Goal: Information Seeking & Learning: Check status

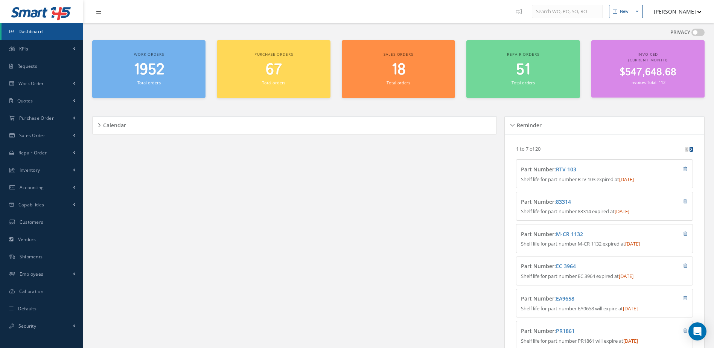
scroll to position [339, 0]
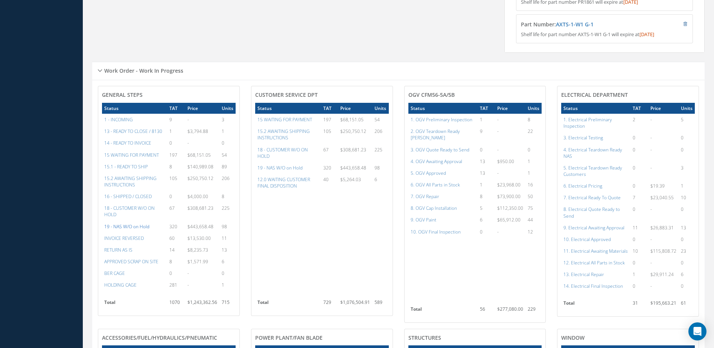
click at [144, 230] on a=47&excludeInternalCustomer=false&excludeInvoicedOrClosed=true&&filtersHidded"] "19 - NAS W/O on Hold" at bounding box center [126, 226] width 45 height 6
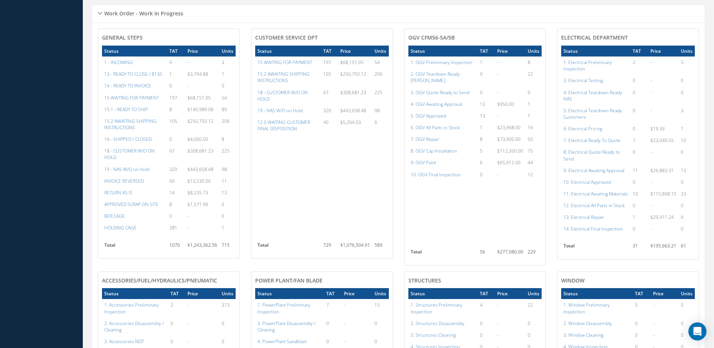
scroll to position [433, 0]
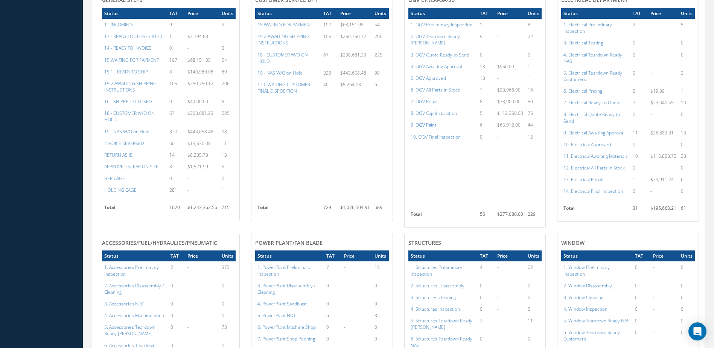
click at [426, 123] on a=85&excludeInternalCustomer=false&excludeInvoicedOrClosed=true&shop_id=15&filtersHidded"] "9. OGV Paint" at bounding box center [424, 125] width 26 height 6
click at [433, 113] on a=84&excludeInternalCustomer=false&excludeInvoicedOrClosed=true&shop_id=15&filtersHidded"] "8. OGV Cap Installation" at bounding box center [434, 113] width 46 height 6
click at [423, 99] on a=83&excludeInternalCustomer=false&excludeInvoicedOrClosed=true&shop_id=15&filtersHidded"] "7. OGV Repair" at bounding box center [425, 101] width 29 height 6
click at [426, 135] on a=86&excludeInternalCustomer=false&excludeInvoicedOrClosed=true&shop_id=15&filtersHidded"] "10. OGV Final Inspection" at bounding box center [436, 137] width 50 height 6
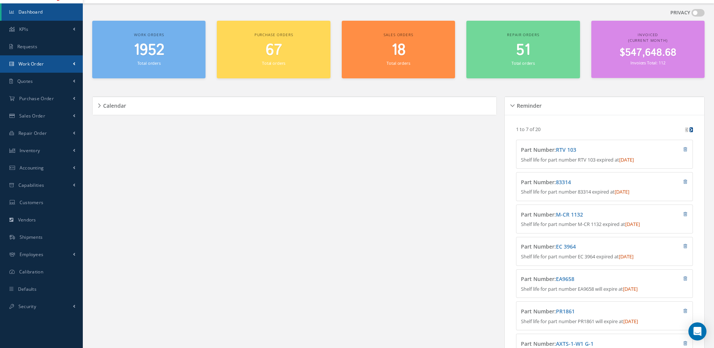
scroll to position [0, 0]
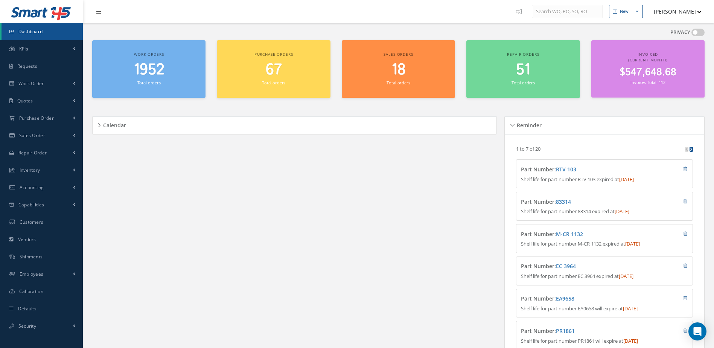
click at [36, 33] on span "Dashboard" at bounding box center [30, 31] width 24 height 6
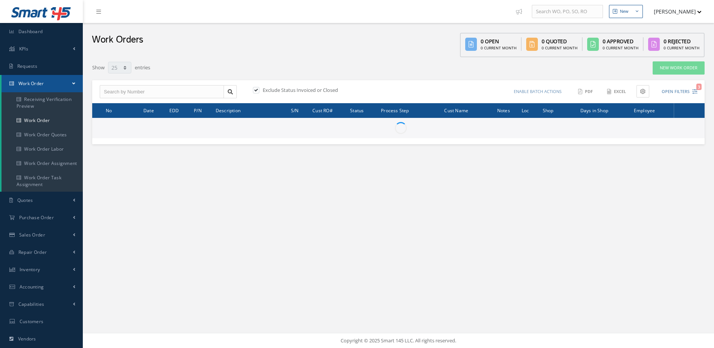
select select "25"
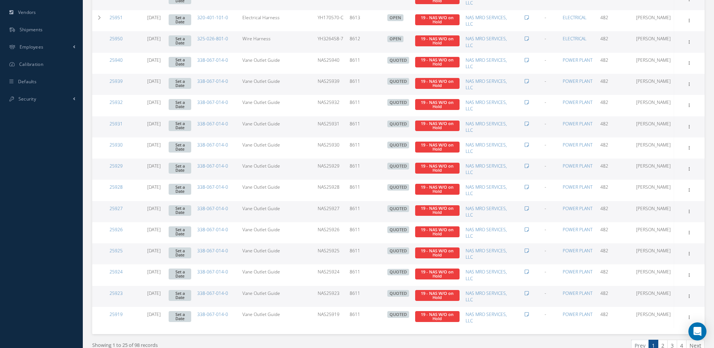
scroll to position [364, 0]
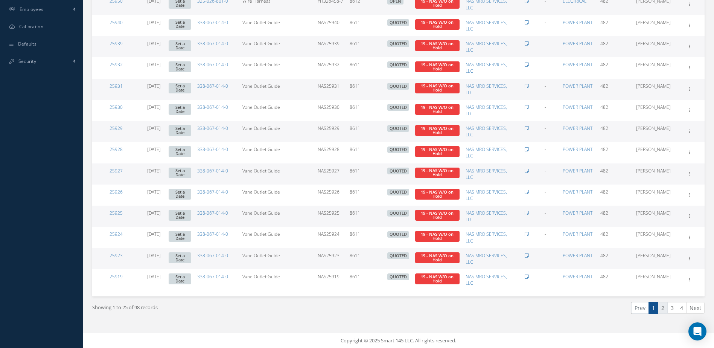
click at [661, 312] on link "2" at bounding box center [663, 308] width 10 height 12
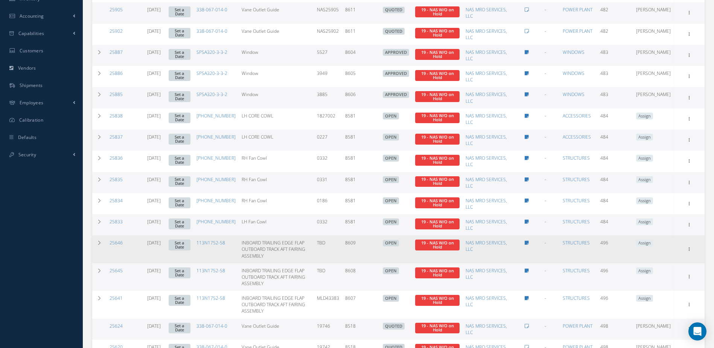
scroll to position [383, 0]
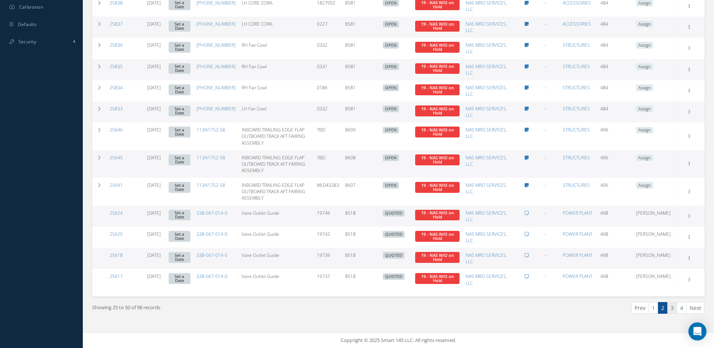
click at [670, 306] on link "3" at bounding box center [672, 308] width 10 height 12
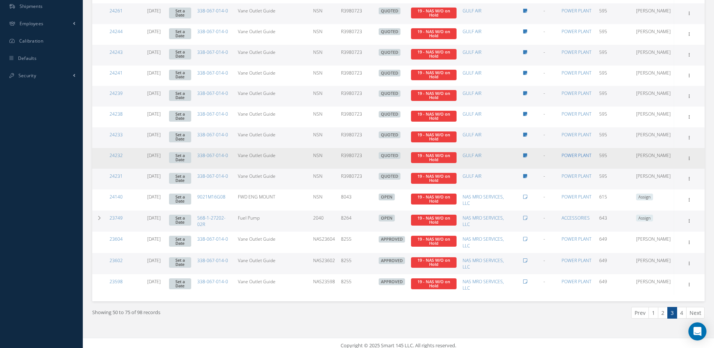
scroll to position [354, 0]
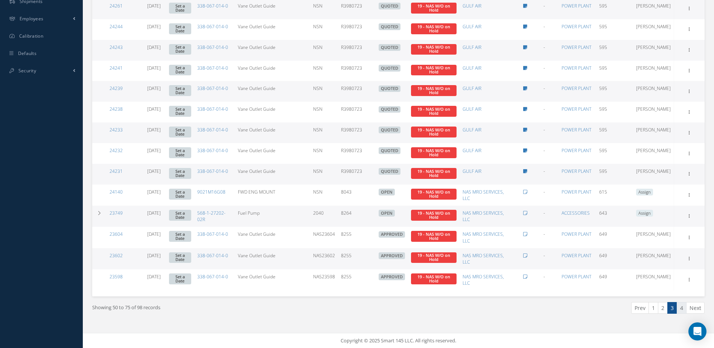
click at [681, 307] on link "4" at bounding box center [682, 308] width 10 height 12
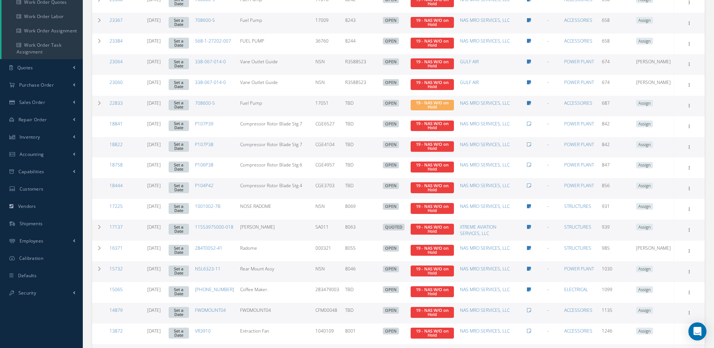
scroll to position [0, 0]
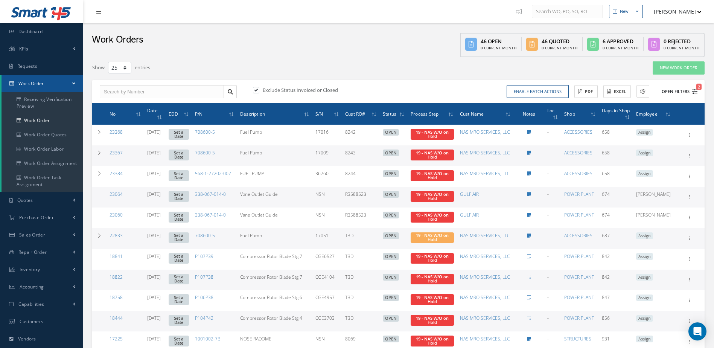
click at [668, 92] on button "Open Filters 2" at bounding box center [676, 91] width 43 height 12
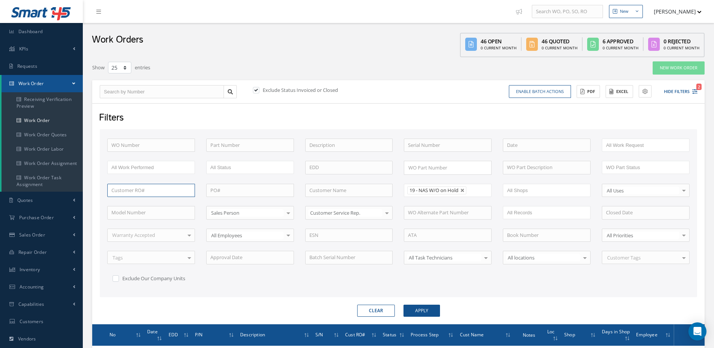
click at [122, 187] on input "text" at bounding box center [151, 191] width 88 height 14
click at [403, 304] on button "Apply" at bounding box center [421, 310] width 36 height 12
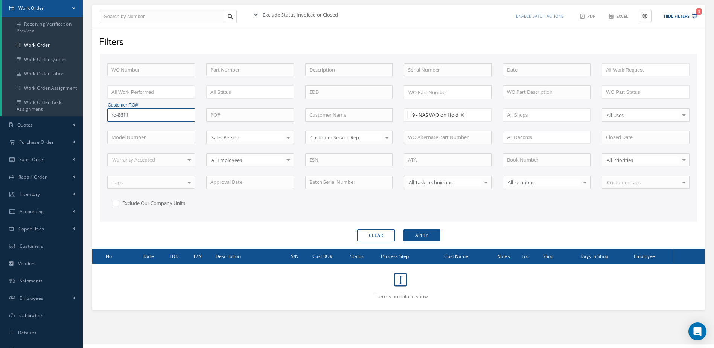
scroll to position [86, 0]
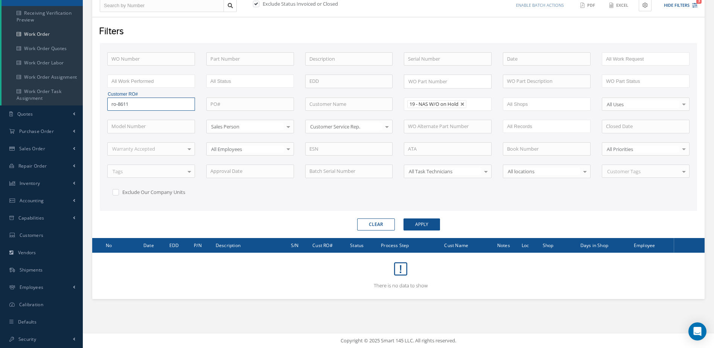
click at [117, 104] on input "ro-8611" at bounding box center [151, 104] width 88 height 14
type input "8611"
click at [428, 223] on button "Apply" at bounding box center [421, 224] width 36 height 12
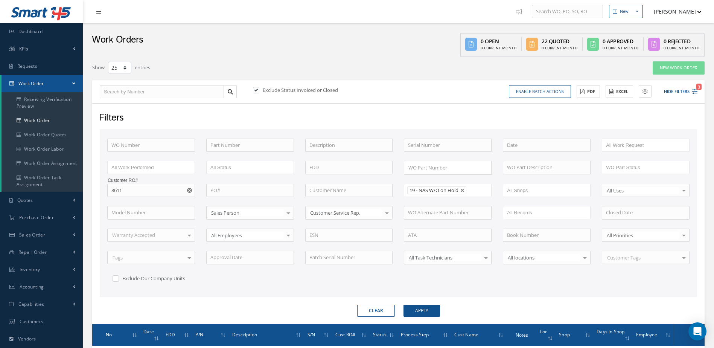
click at [193, 189] on button "button" at bounding box center [190, 191] width 9 height 14
click at [175, 188] on input "text" at bounding box center [151, 191] width 88 height 14
type input "8518"
click at [144, 199] on div "8518" at bounding box center [151, 204] width 87 height 14
click at [422, 309] on button "Apply" at bounding box center [421, 310] width 36 height 12
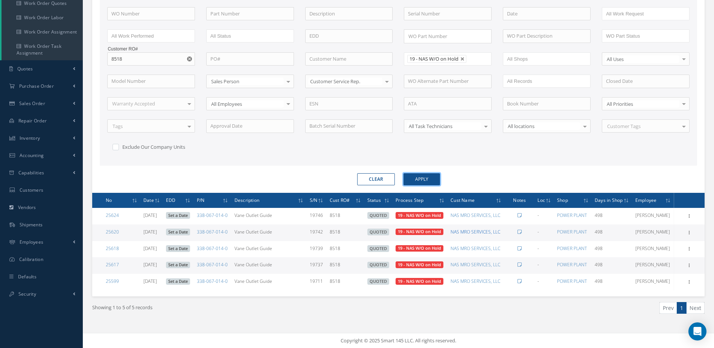
scroll to position [11, 0]
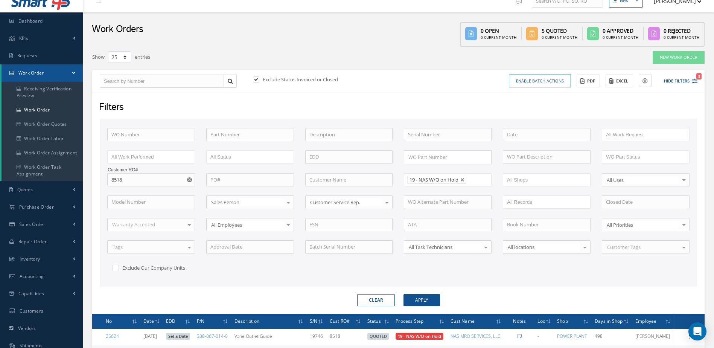
click at [190, 179] on icon "Reset" at bounding box center [189, 179] width 5 height 5
click at [171, 182] on input "text" at bounding box center [151, 180] width 88 height 14
type input "8255"
click at [116, 192] on span "8255" at bounding box center [116, 192] width 11 height 7
click at [417, 295] on button "Apply" at bounding box center [421, 300] width 36 height 12
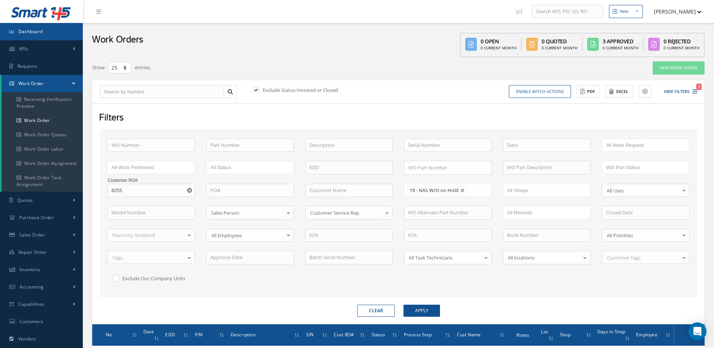
click at [62, 33] on link "Dashboard" at bounding box center [41, 31] width 83 height 17
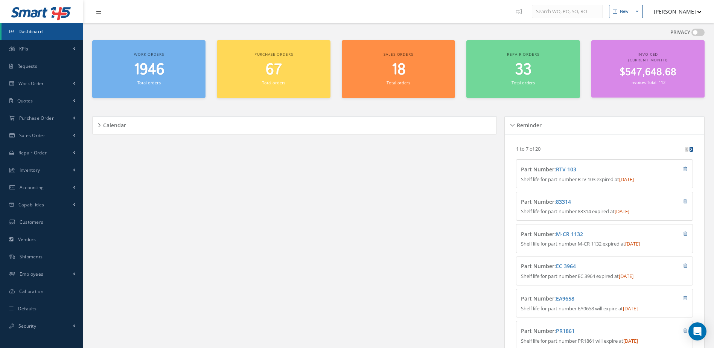
click at [244, 263] on div "Calendar Loading… August 2025 Month Month Week Day Today No elements found. Lis…" at bounding box center [296, 254] width 408 height 294
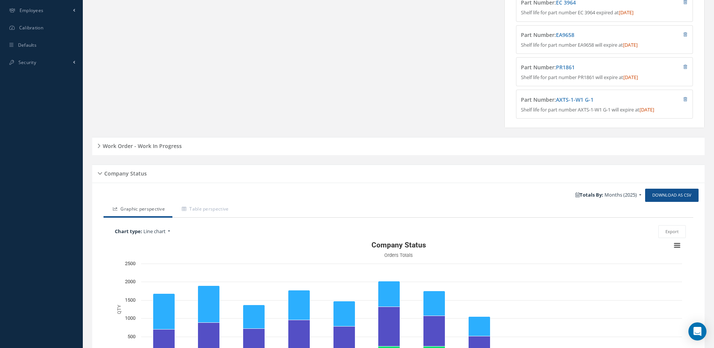
scroll to position [347, 0]
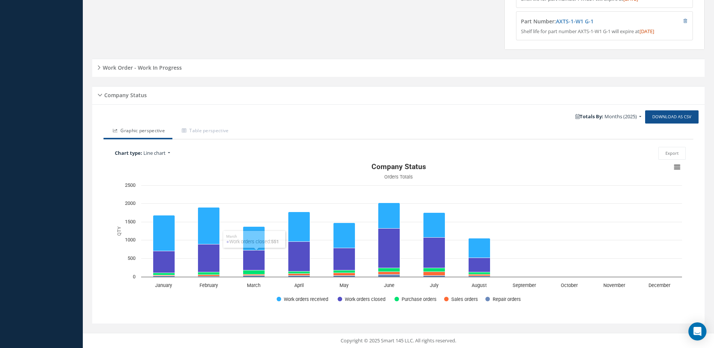
click at [173, 66] on h5 "Work Order - Work In Progress" at bounding box center [140, 66] width 81 height 9
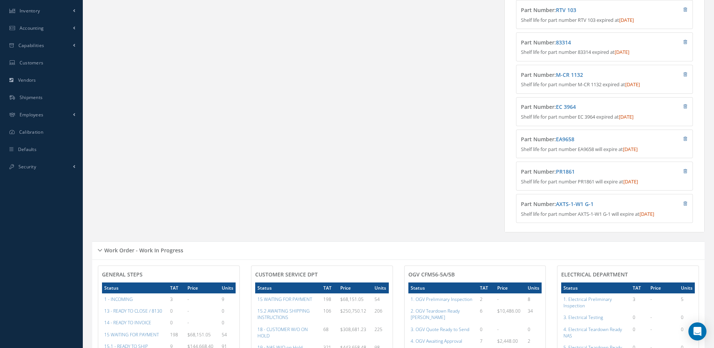
scroll to position [0, 0]
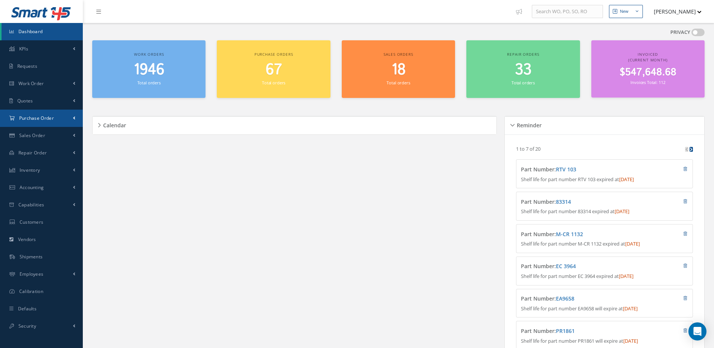
click at [41, 114] on link "Purchase Order" at bounding box center [41, 117] width 83 height 17
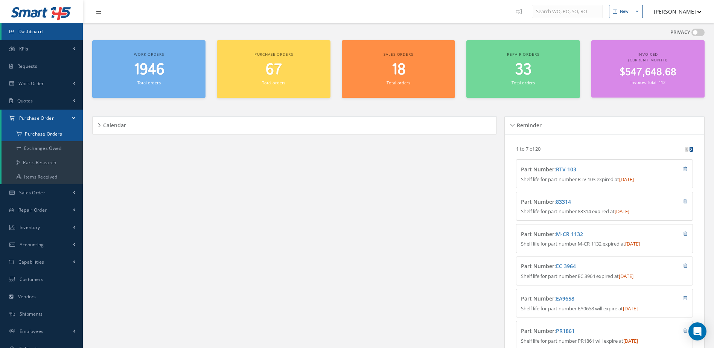
click at [47, 132] on a=1&status_id=2&status_id=3&status_id=5&collapsedFilters"] "Purchase Orders" at bounding box center [42, 134] width 81 height 14
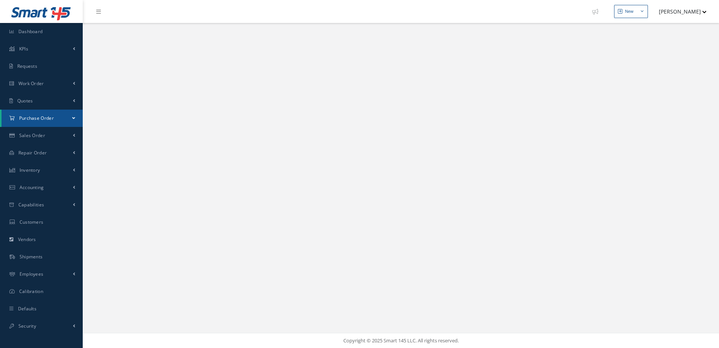
select select "25"
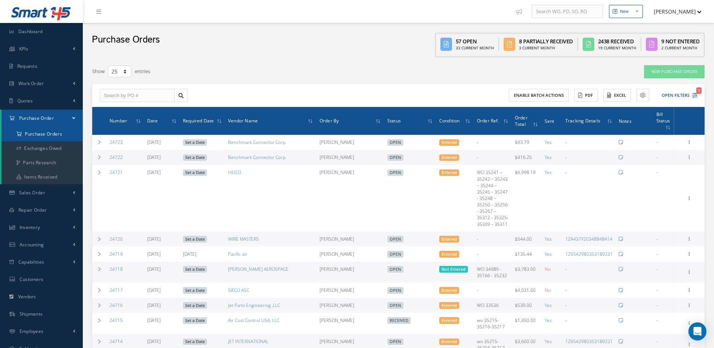
click at [53, 132] on a=1&status_id=2&status_id=3&status_id=5&collapsedFilters"] "Purchase Orders" at bounding box center [42, 134] width 81 height 14
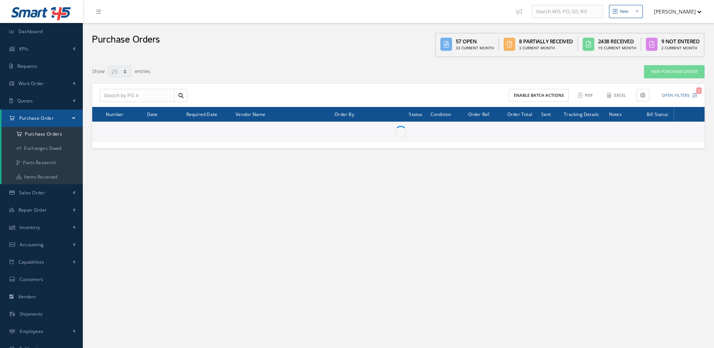
select select "25"
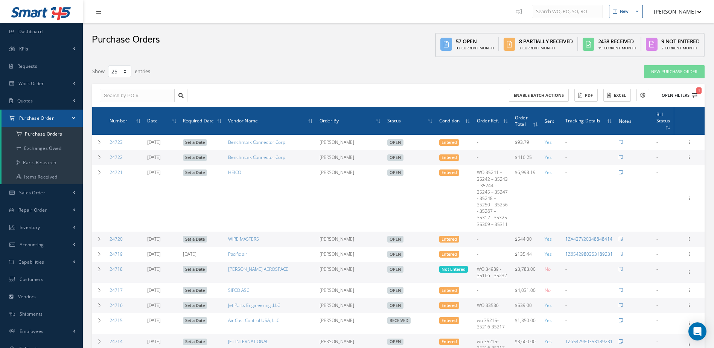
click at [669, 96] on button "Open Filters 1" at bounding box center [676, 95] width 43 height 12
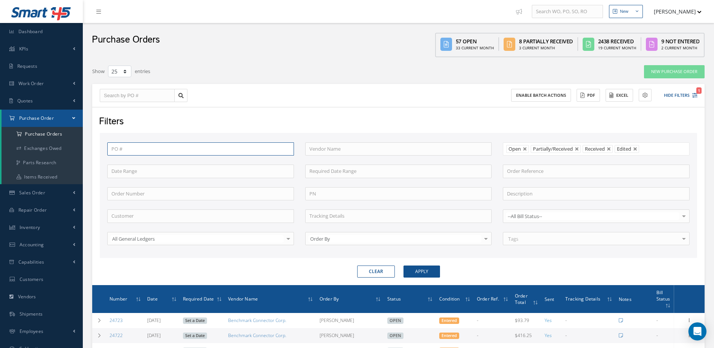
click at [161, 148] on input "text" at bounding box center [200, 149] width 187 height 14
type input "8"
type input "86"
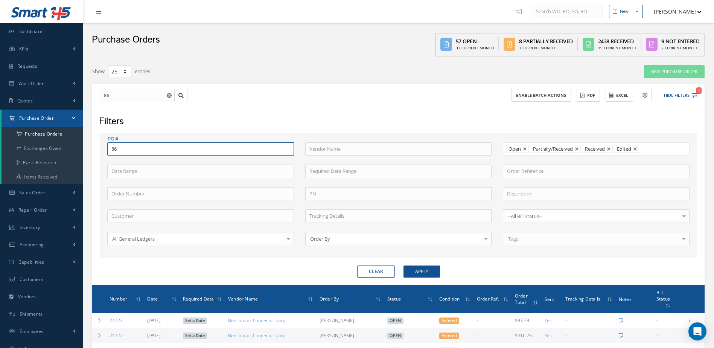
type input "861"
type input "8611"
click at [403, 265] on button "Apply" at bounding box center [421, 271] width 36 height 12
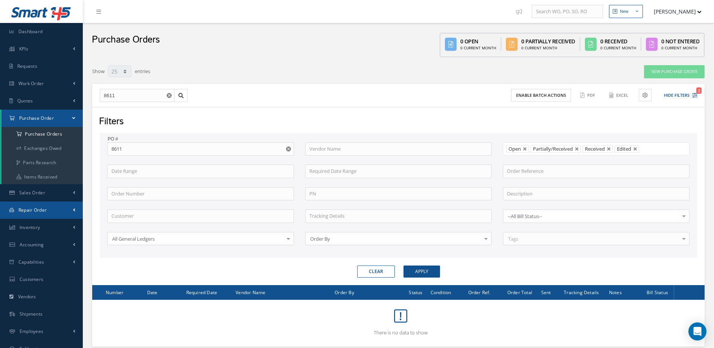
click at [50, 214] on link "Repair Order" at bounding box center [41, 209] width 83 height 17
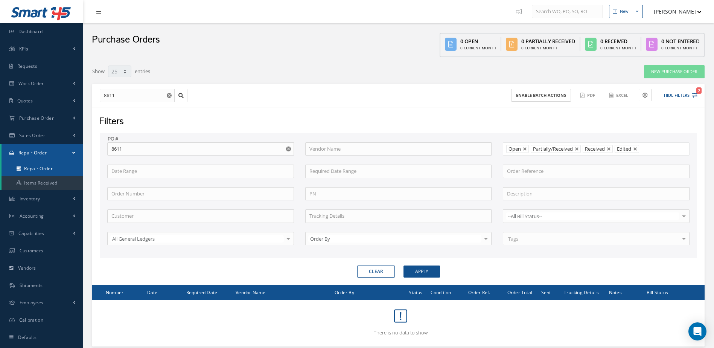
click at [55, 171] on link "Repair Order" at bounding box center [42, 168] width 81 height 14
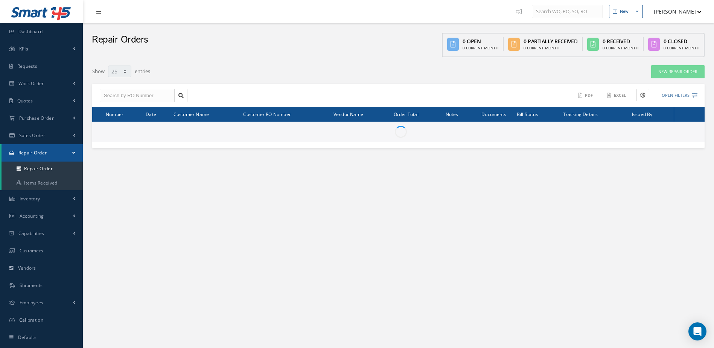
select select "25"
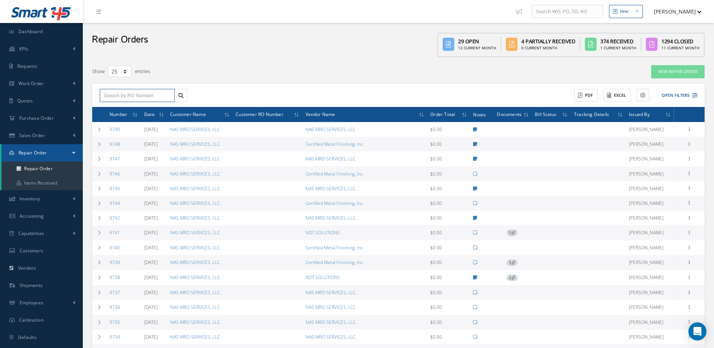
click at [134, 96] on input "text" at bounding box center [137, 96] width 75 height 14
type input "8611"
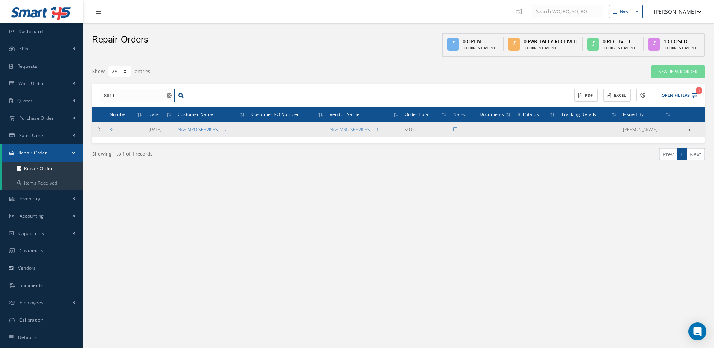
click at [198, 129] on link "NAS MRO SERVICES, LLC" at bounding box center [203, 129] width 50 height 6
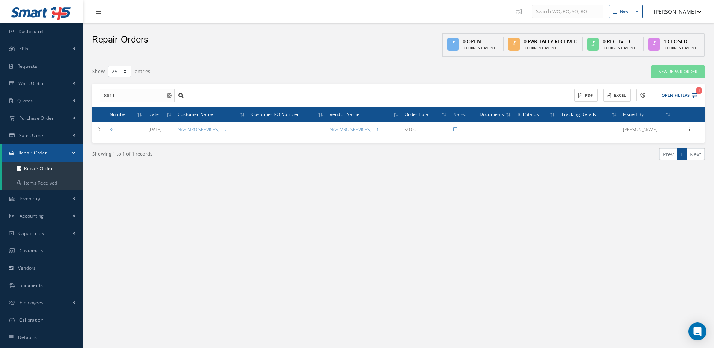
click at [171, 93] on icon "Reset" at bounding box center [169, 95] width 5 height 5
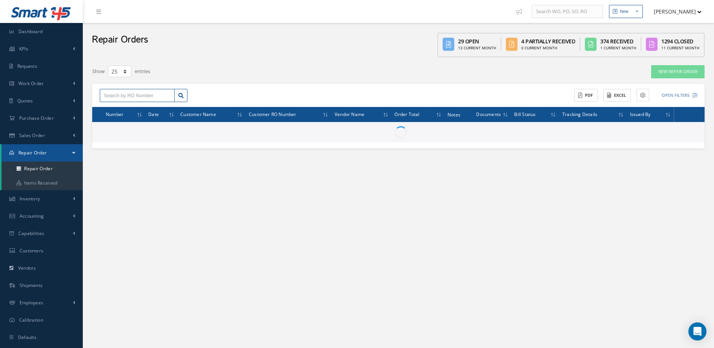
click at [154, 94] on input "text" at bounding box center [137, 96] width 75 height 14
type input "8518"
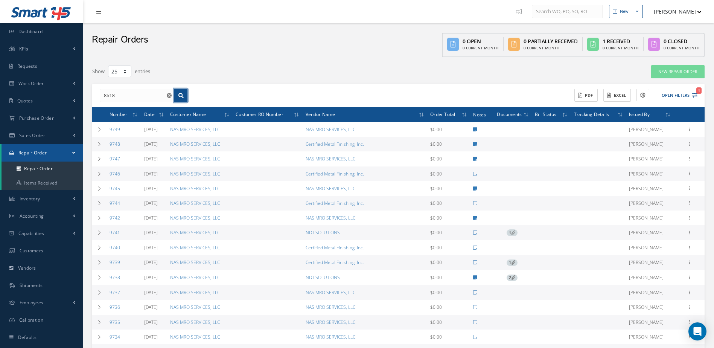
click at [182, 97] on icon at bounding box center [180, 95] width 5 height 5
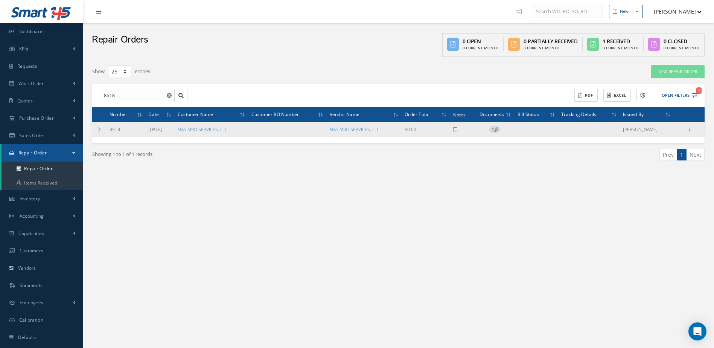
click at [115, 131] on link "8518" at bounding box center [114, 129] width 11 height 6
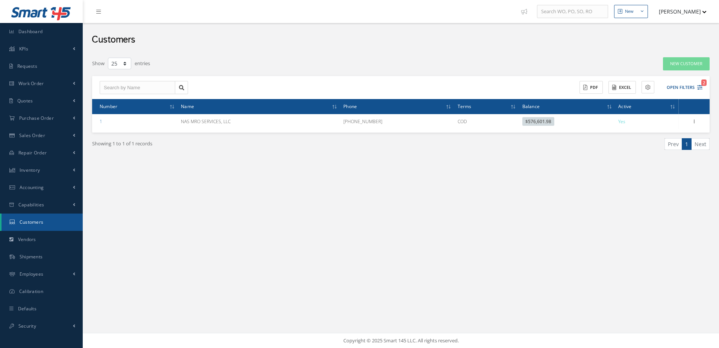
select select "25"
click at [674, 88] on button "Open Filters 2" at bounding box center [681, 87] width 43 height 12
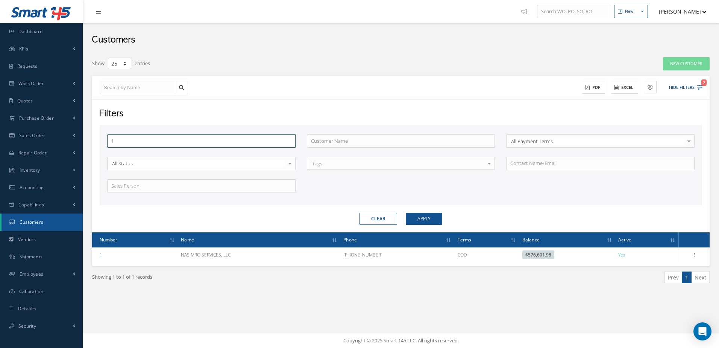
click at [128, 143] on input "1" at bounding box center [201, 141] width 189 height 14
type input "8611"
click at [406, 213] on button "Apply" at bounding box center [424, 219] width 36 height 12
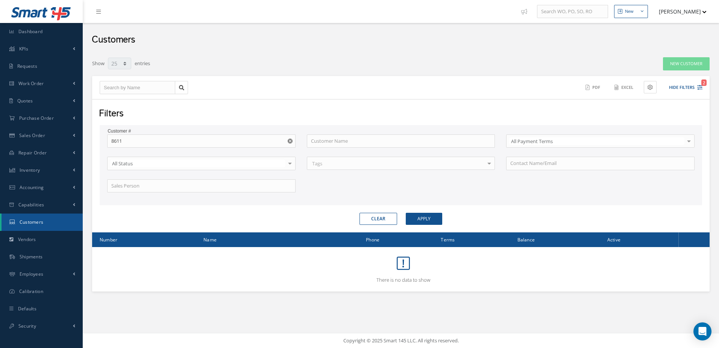
click at [45, 223] on link "Customers" at bounding box center [42, 221] width 81 height 17
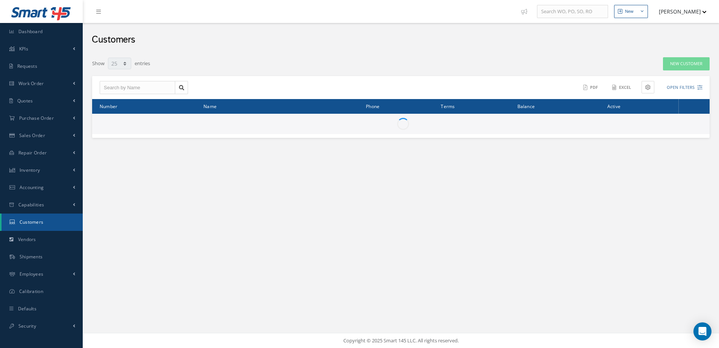
select select "25"
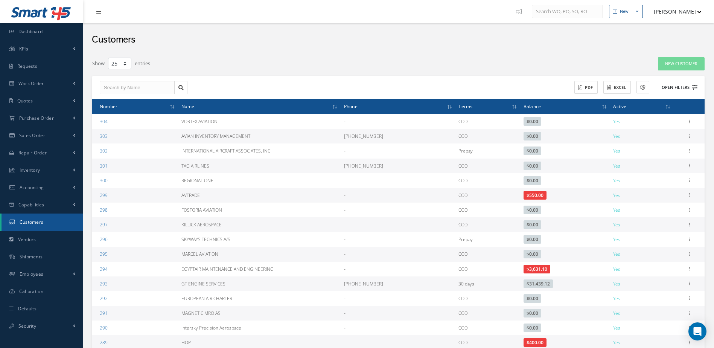
click at [676, 85] on button "Open Filters" at bounding box center [676, 87] width 43 height 12
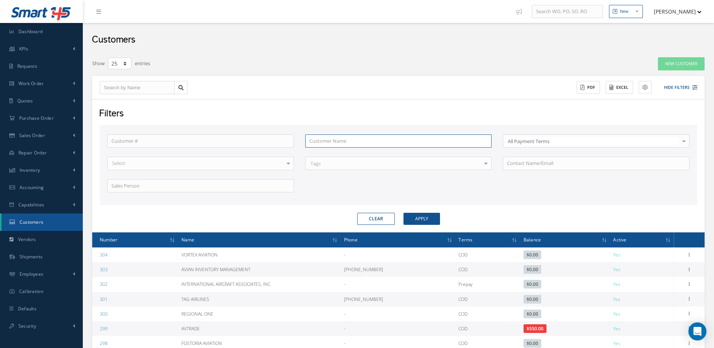
click at [321, 143] on input "text" at bounding box center [398, 141] width 187 height 14
type input "n"
type input "na"
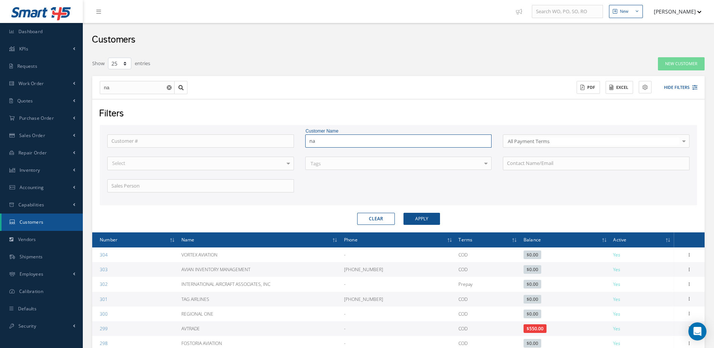
type input "nas"
type input "nas m"
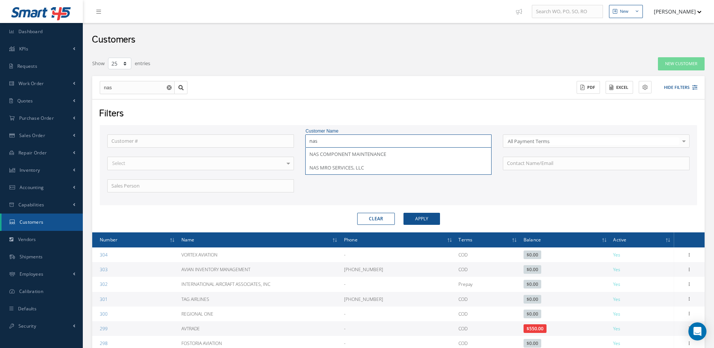
type input "nas m"
type input "nas mr"
type input "nas mro"
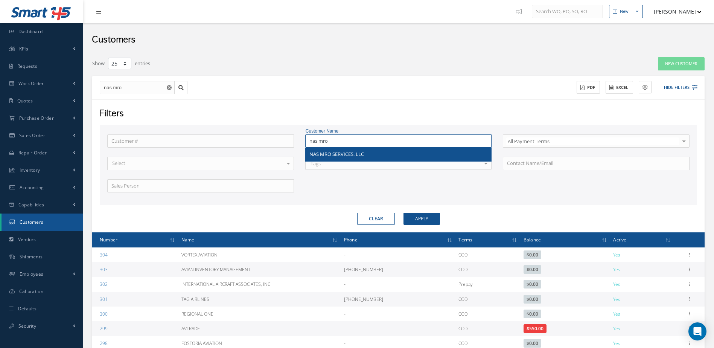
type input "nas mro"
click at [375, 152] on div "NAS MRO SERVICES, LLC" at bounding box center [398, 155] width 178 height 8
type input "NAS MRO SERVICES, LLC"
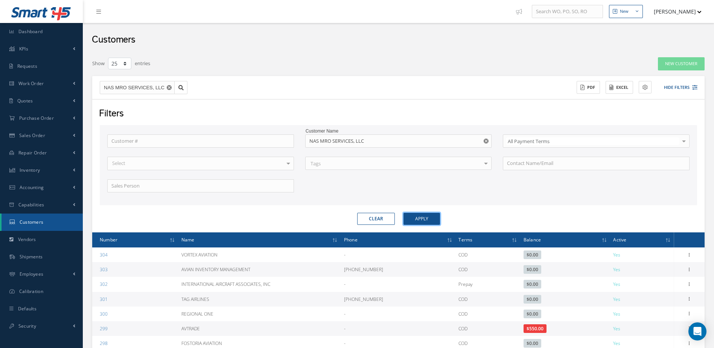
click at [427, 223] on button "Apply" at bounding box center [421, 219] width 36 height 12
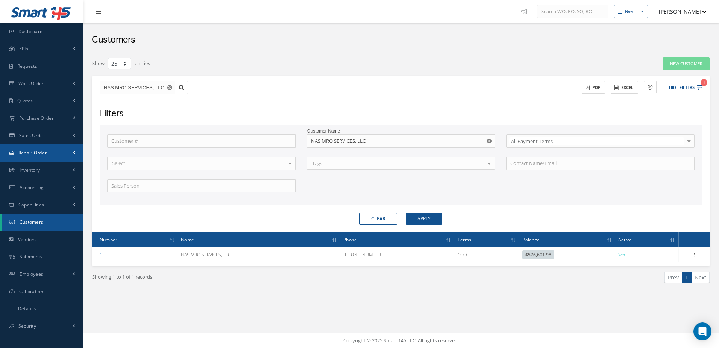
click at [37, 156] on link "Repair Order" at bounding box center [41, 152] width 83 height 17
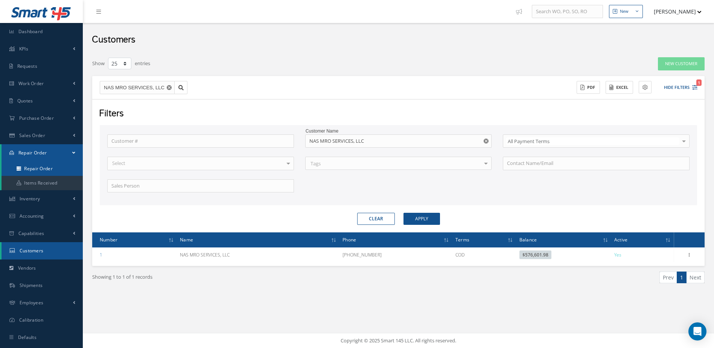
click at [35, 172] on link "Repair Order" at bounding box center [42, 168] width 81 height 14
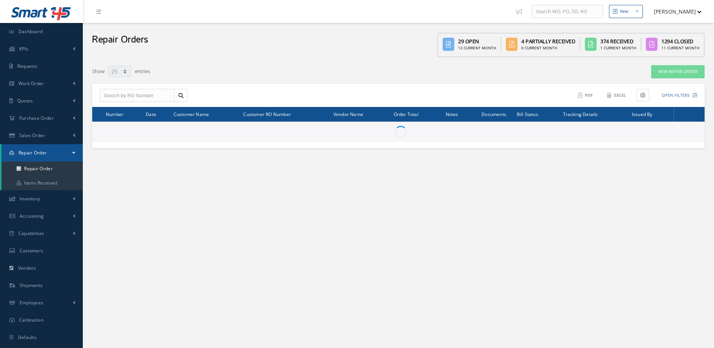
select select "25"
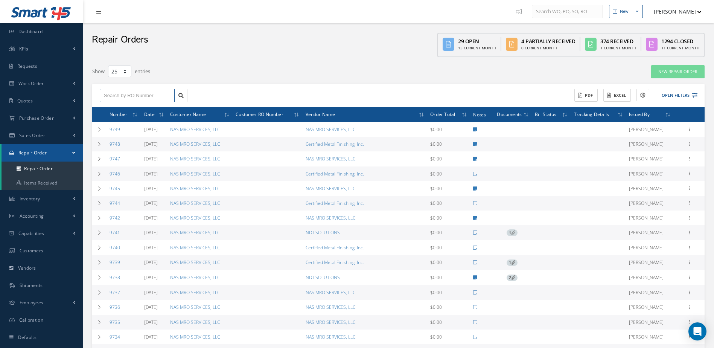
click at [132, 93] on input "text" at bounding box center [137, 96] width 75 height 14
type input "8611"
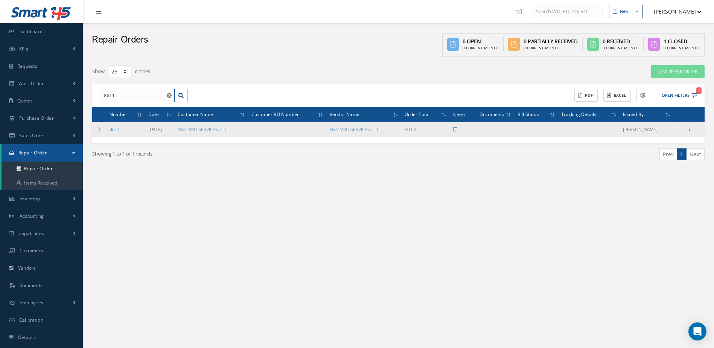
click at [114, 129] on link "8611" at bounding box center [114, 129] width 11 height 6
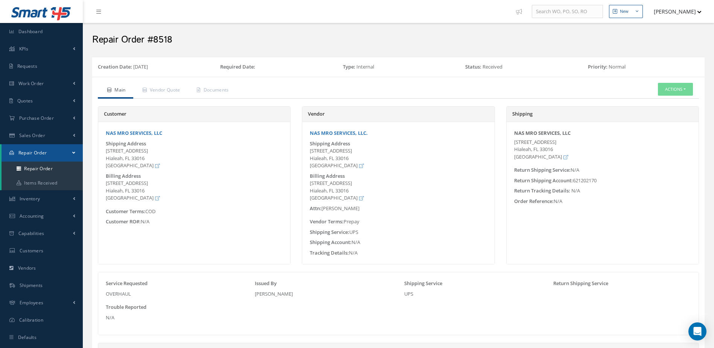
scroll to position [155, 0]
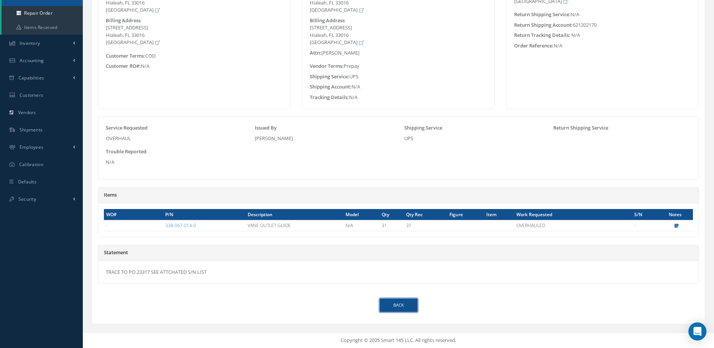
click at [402, 300] on link "Back" at bounding box center [399, 304] width 38 height 13
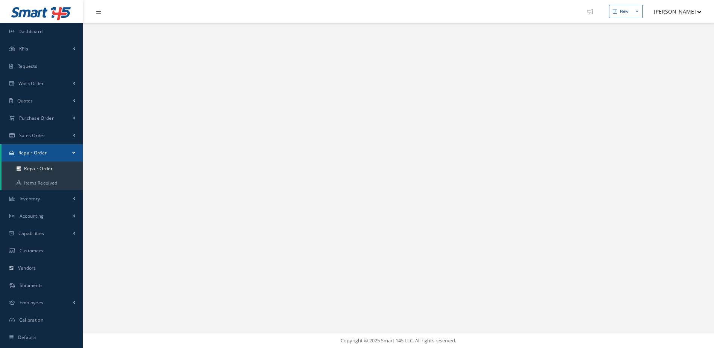
select select "25"
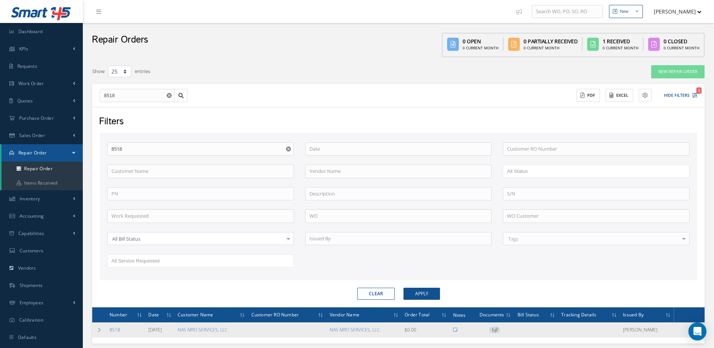
scroll to position [47, 0]
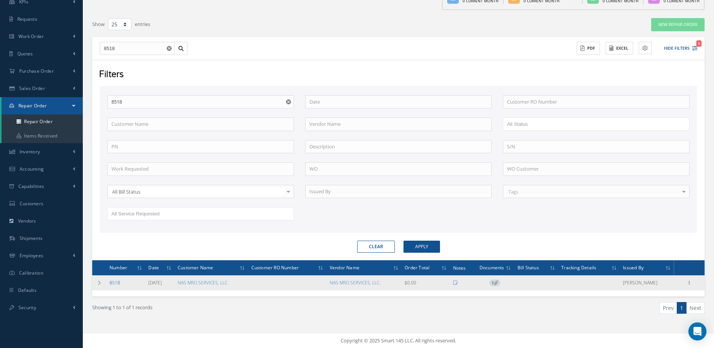
click at [114, 283] on link "8518" at bounding box center [114, 282] width 11 height 6
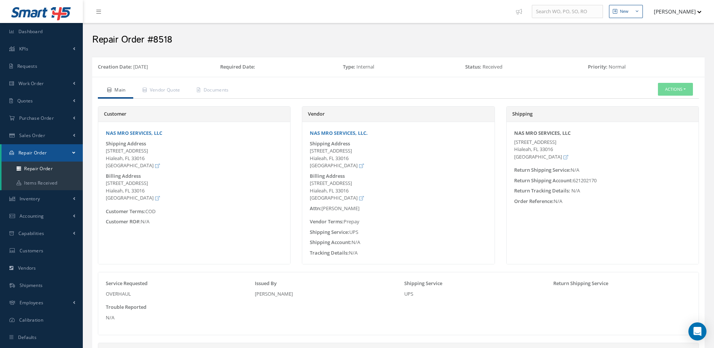
scroll to position [155, 0]
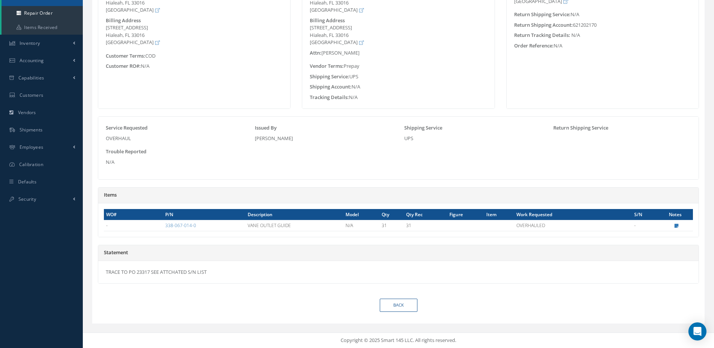
click at [132, 274] on div "TRACE TO PO 23317 SEE ATTCHATED S/N LIST" at bounding box center [398, 272] width 600 height 23
click at [405, 309] on link "Back" at bounding box center [399, 304] width 38 height 13
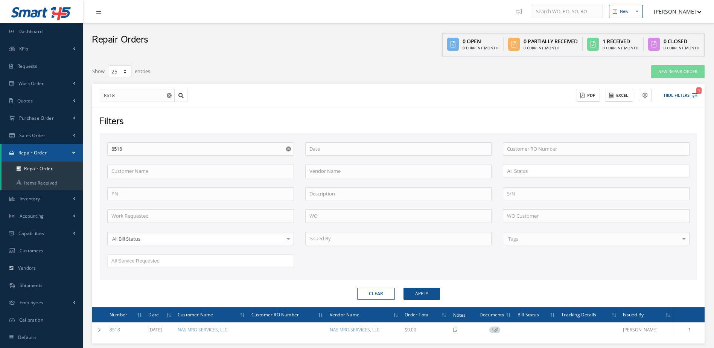
select select "25"
click at [290, 148] on icon "Reset" at bounding box center [288, 148] width 5 height 5
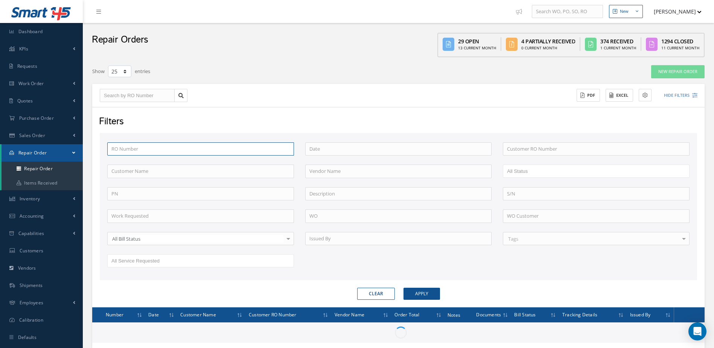
click at [230, 150] on input "text" at bounding box center [200, 149] width 187 height 14
type input "8"
type input "82"
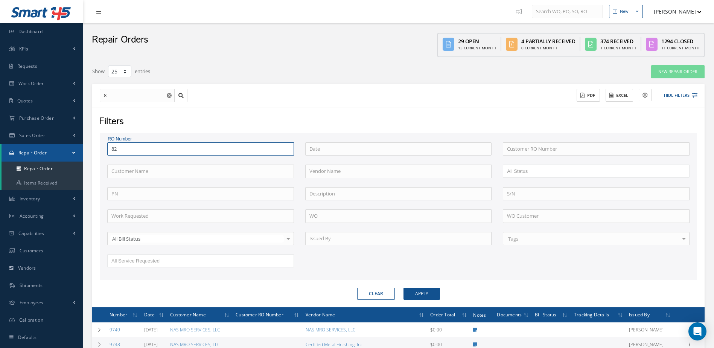
type input "82"
type input "825"
type input "8255"
click at [403, 287] on button "Apply" at bounding box center [421, 293] width 36 height 12
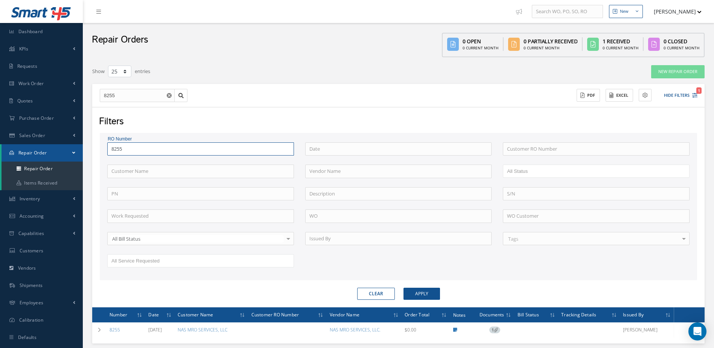
scroll to position [47, 0]
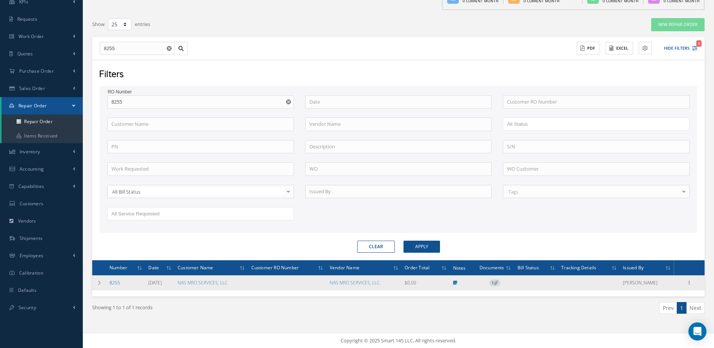
click at [112, 283] on link "8255" at bounding box center [114, 282] width 11 height 6
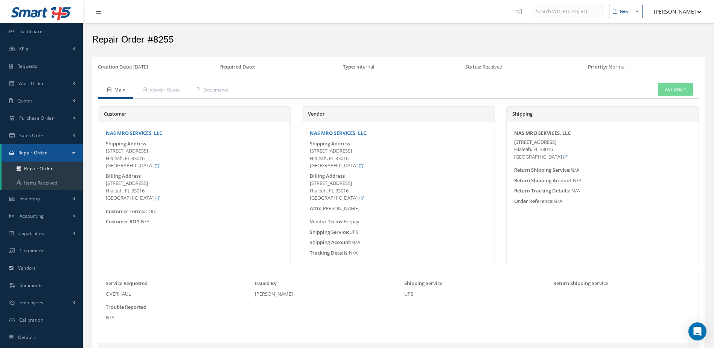
scroll to position [155, 0]
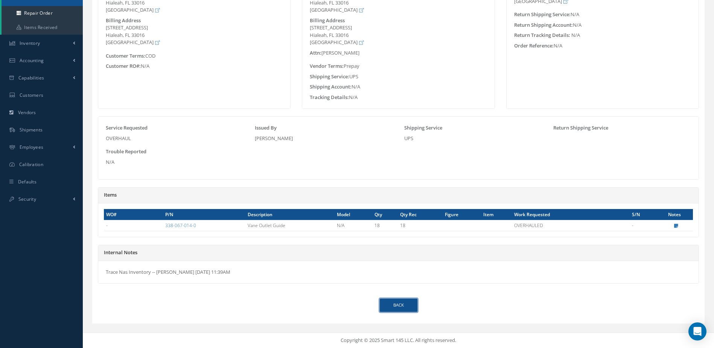
click at [401, 310] on link "Back" at bounding box center [399, 304] width 38 height 13
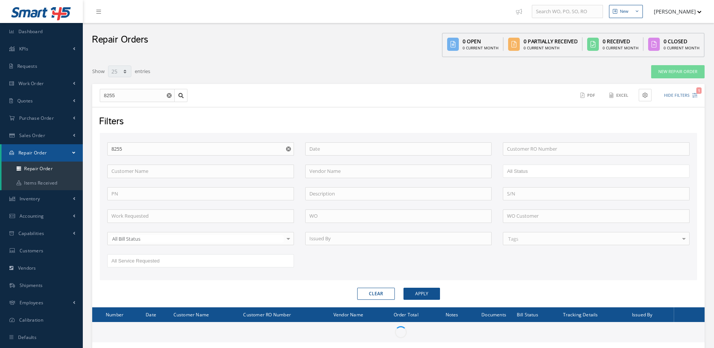
select select "25"
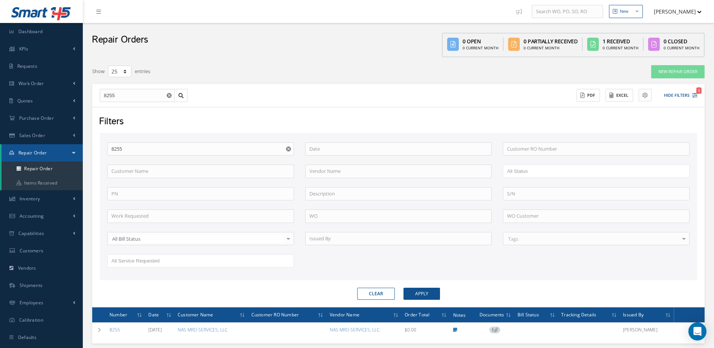
scroll to position [38, 0]
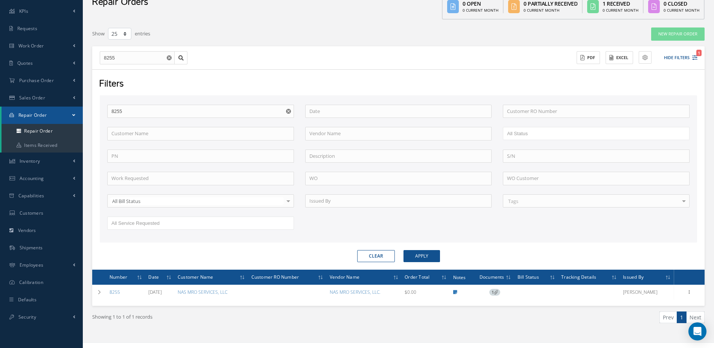
click at [288, 110] on icon "Reset" at bounding box center [288, 111] width 5 height 5
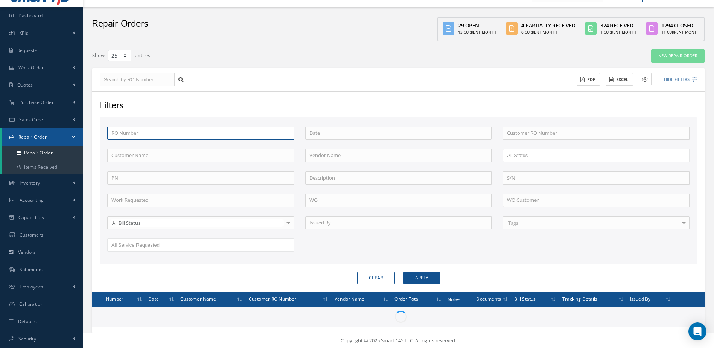
click at [215, 135] on input "text" at bounding box center [200, 133] width 187 height 14
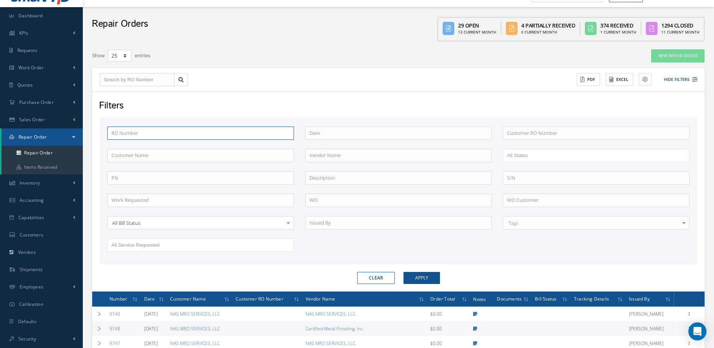
type input "8"
type input "86"
type input "861"
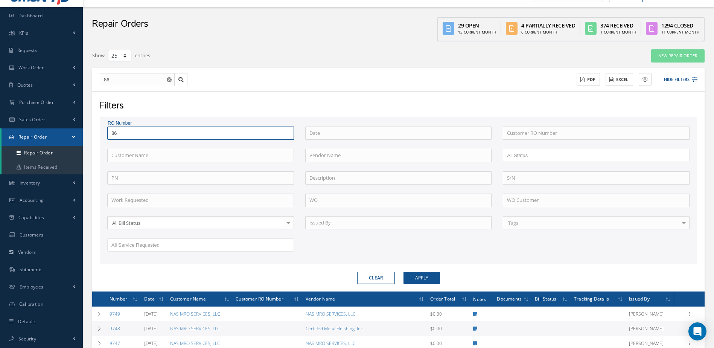
type input "861"
type input "8611"
click at [403, 272] on button "Apply" at bounding box center [421, 278] width 36 height 12
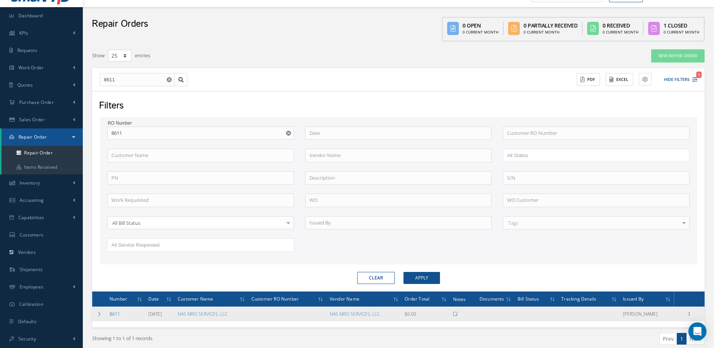
click at [113, 313] on link "8611" at bounding box center [114, 313] width 11 height 6
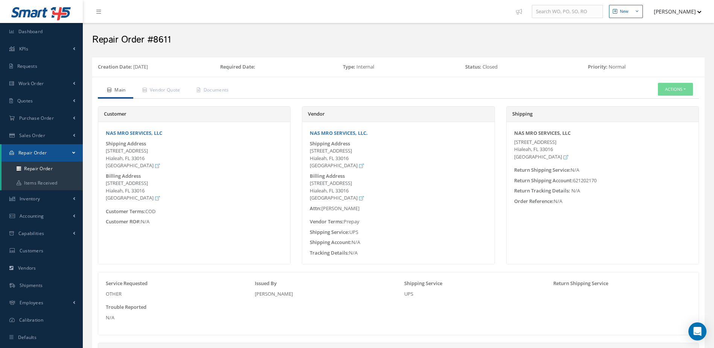
scroll to position [109, 0]
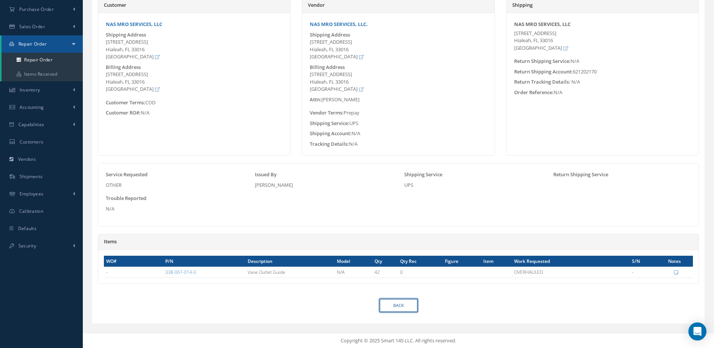
drag, startPoint x: 385, startPoint y: 303, endPoint x: 364, endPoint y: 297, distance: 22.0
click at [385, 303] on link "Back" at bounding box center [399, 305] width 38 height 13
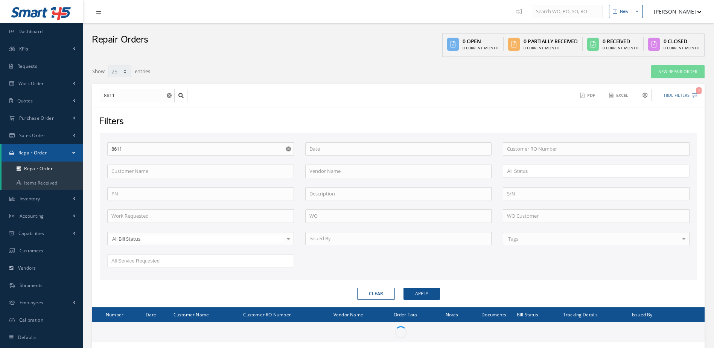
select select "25"
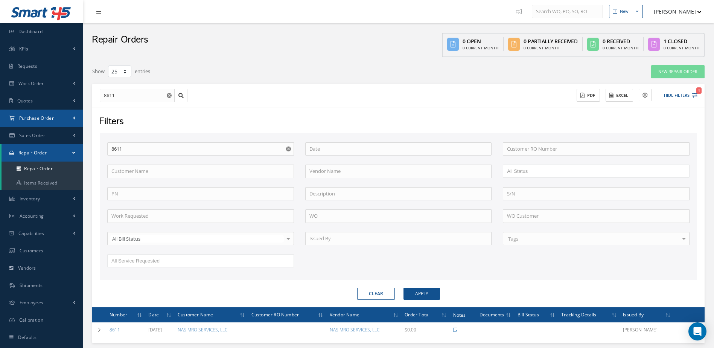
click at [49, 119] on span "Purchase Order" at bounding box center [36, 118] width 35 height 6
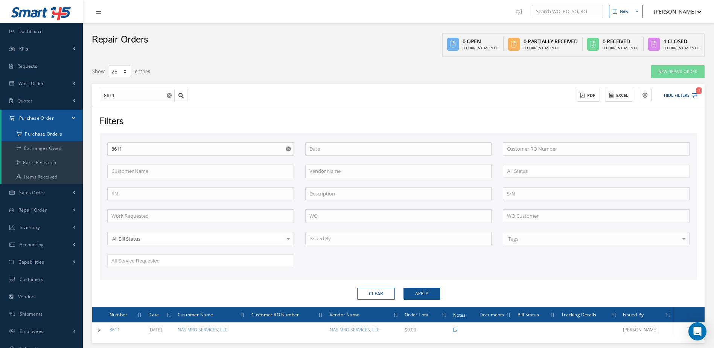
click at [38, 134] on a=1&status_id=2&status_id=3&status_id=5&collapsedFilters"] "Purchase Orders" at bounding box center [42, 134] width 81 height 14
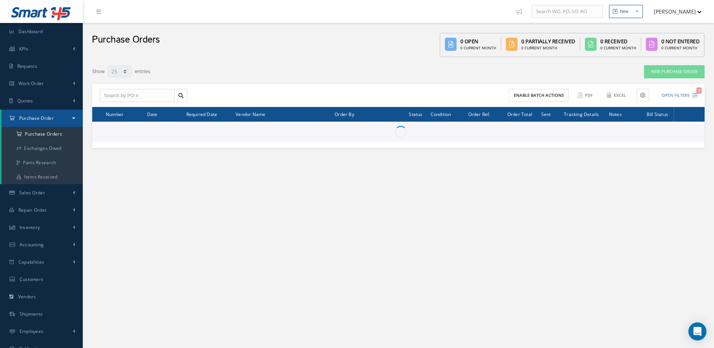
select select "25"
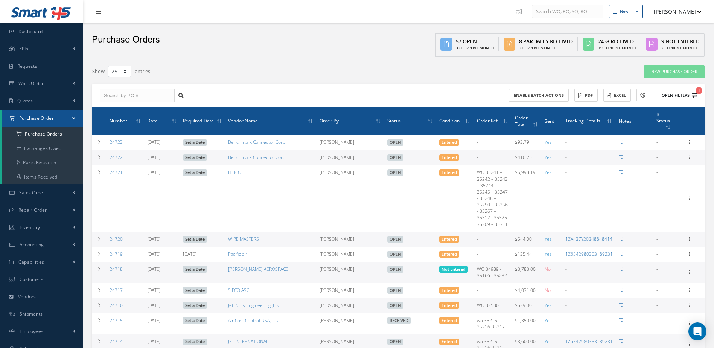
click at [689, 94] on button "Open Filters 1" at bounding box center [676, 95] width 43 height 12
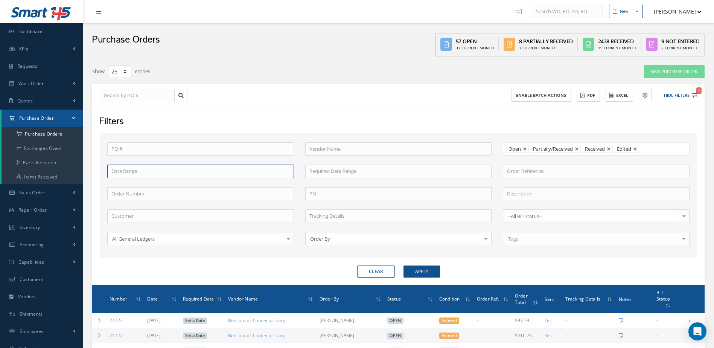
click at [146, 170] on input at bounding box center [200, 171] width 187 height 14
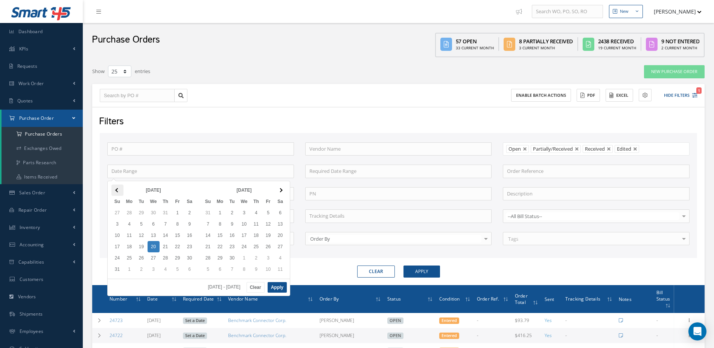
click at [119, 190] on th at bounding box center [117, 189] width 12 height 11
click at [119, 190] on span at bounding box center [117, 190] width 4 height 4
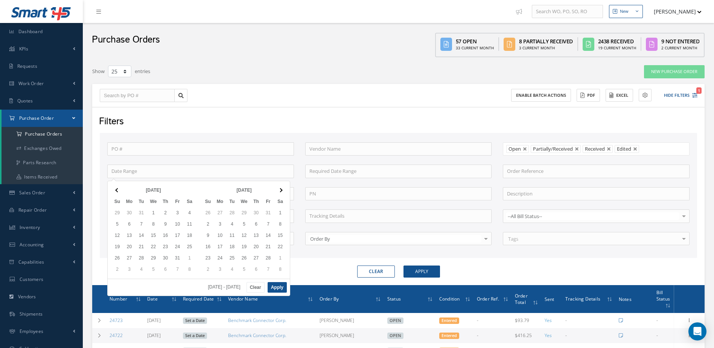
click at [119, 190] on span at bounding box center [117, 190] width 4 height 4
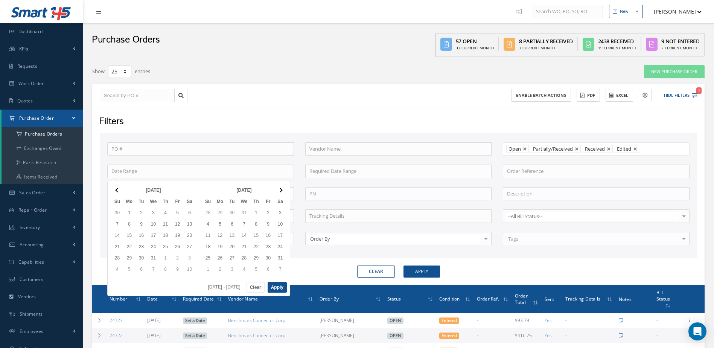
click at [119, 190] on span at bounding box center [117, 190] width 4 height 4
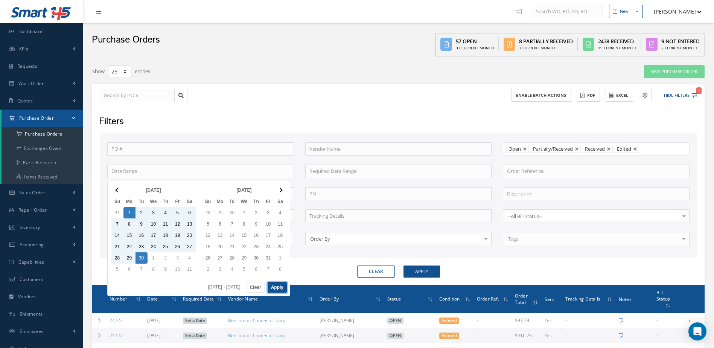
click at [276, 285] on button "Apply" at bounding box center [277, 287] width 19 height 11
type input "04/01/2024 - 04/30/2024"
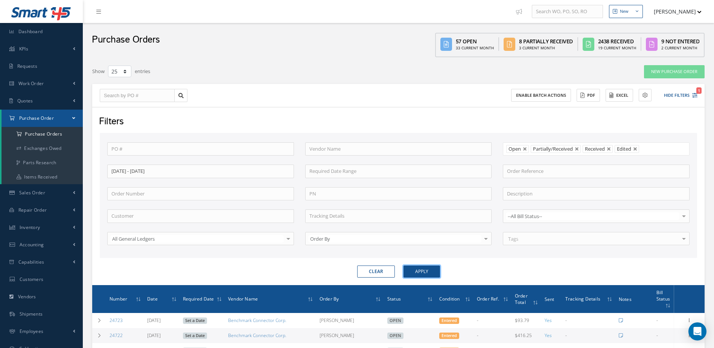
click at [435, 273] on button "Apply" at bounding box center [421, 271] width 36 height 12
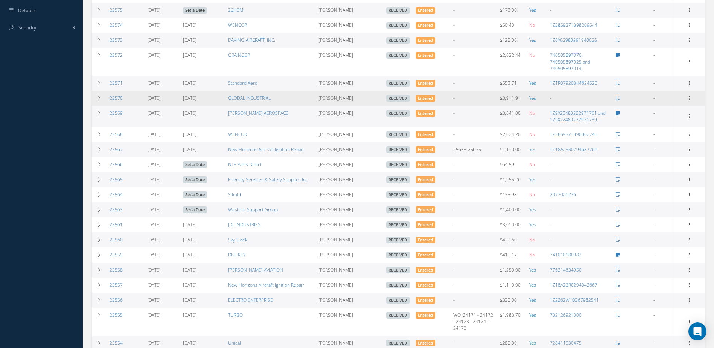
scroll to position [280, 0]
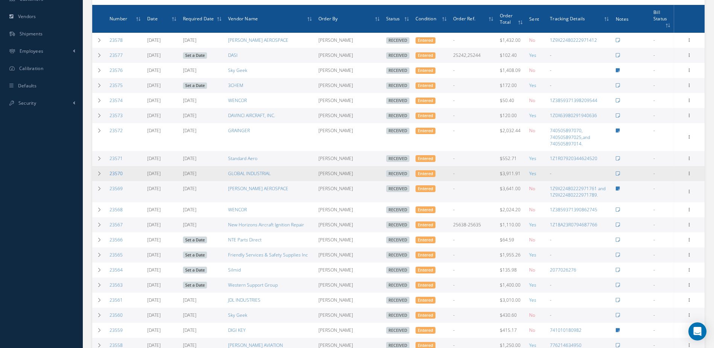
click at [113, 172] on link "23570" at bounding box center [115, 173] width 13 height 6
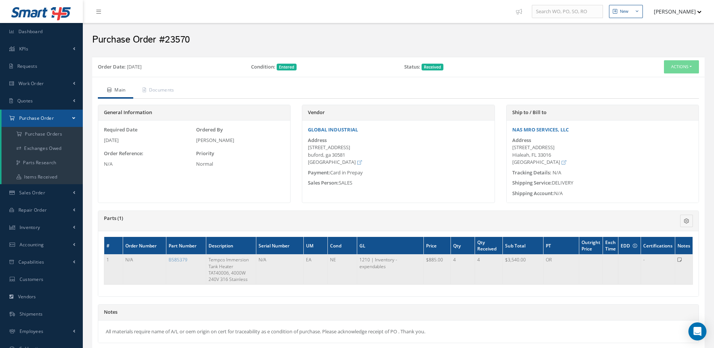
scroll to position [129, 0]
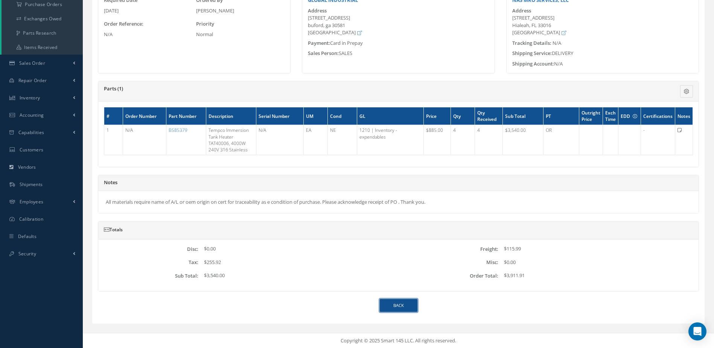
click at [405, 306] on link "Back" at bounding box center [399, 305] width 38 height 13
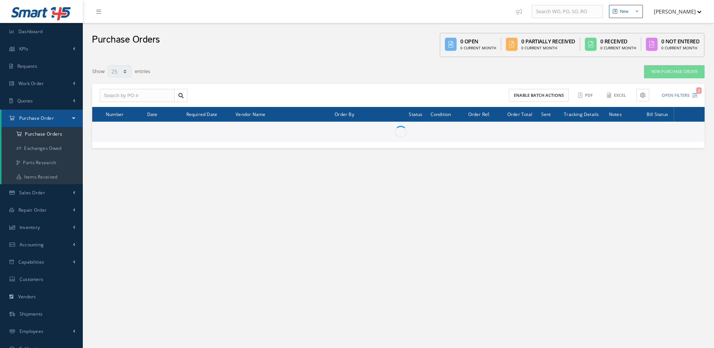
select select "25"
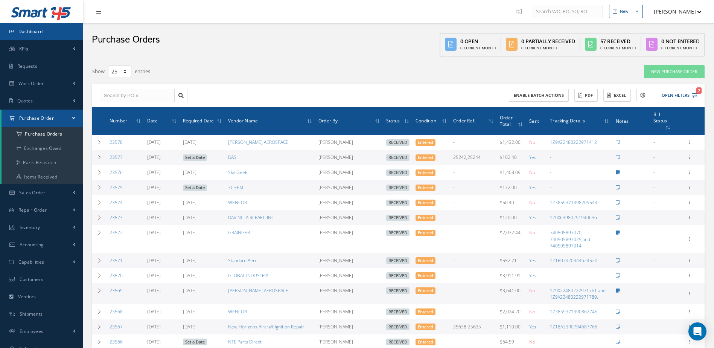
click at [59, 36] on link "Dashboard" at bounding box center [41, 31] width 83 height 17
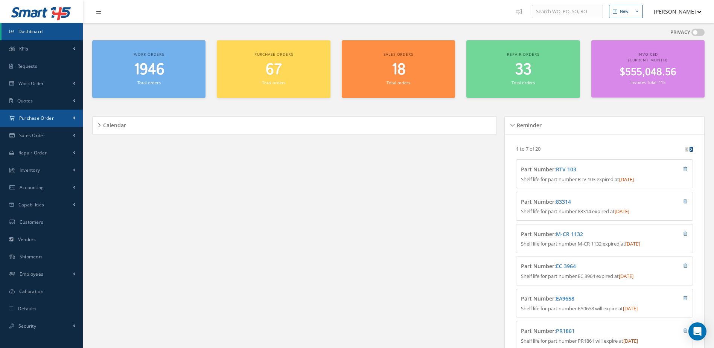
click at [35, 118] on span "Purchase Order" at bounding box center [36, 118] width 35 height 6
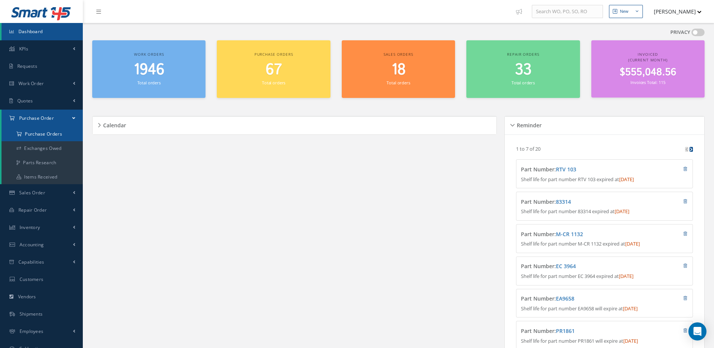
click at [42, 136] on a=1&status_id=2&status_id=3&status_id=5&collapsedFilters"] "Purchase Orders" at bounding box center [42, 134] width 81 height 14
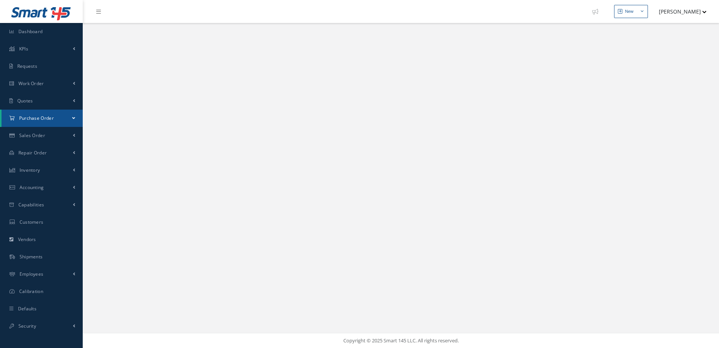
select select "25"
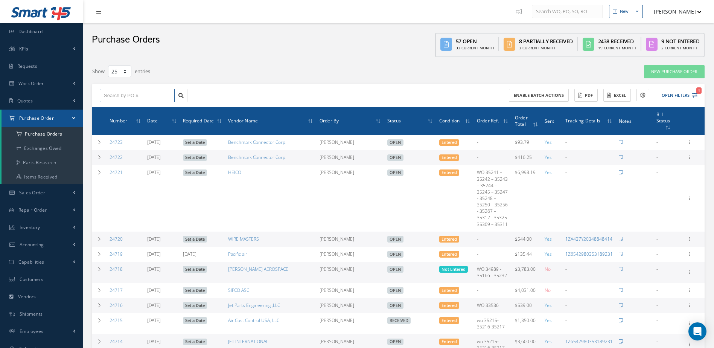
click at [125, 99] on input "text" at bounding box center [137, 96] width 75 height 14
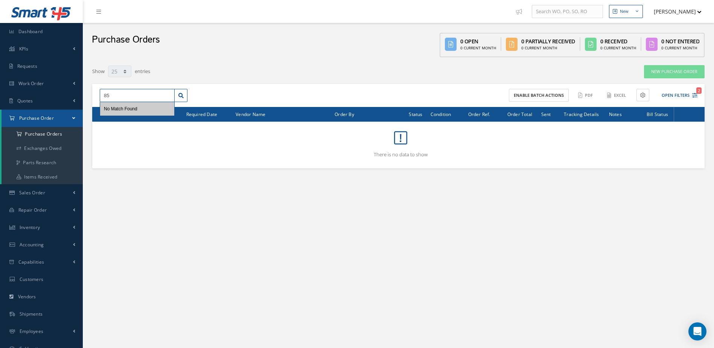
type input "8"
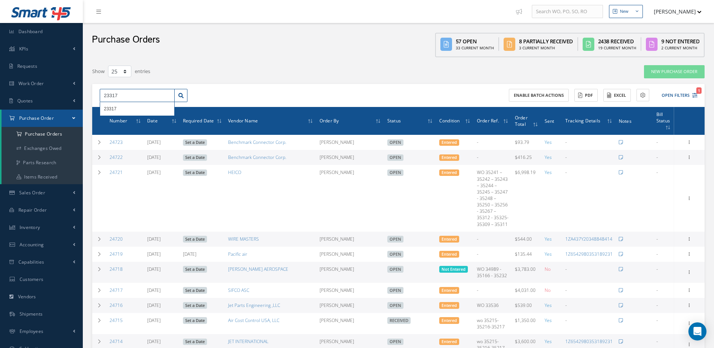
type input "23317"
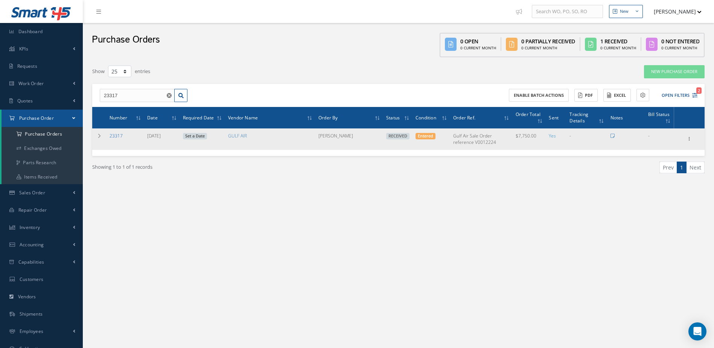
click at [118, 134] on link "23317" at bounding box center [115, 135] width 13 height 6
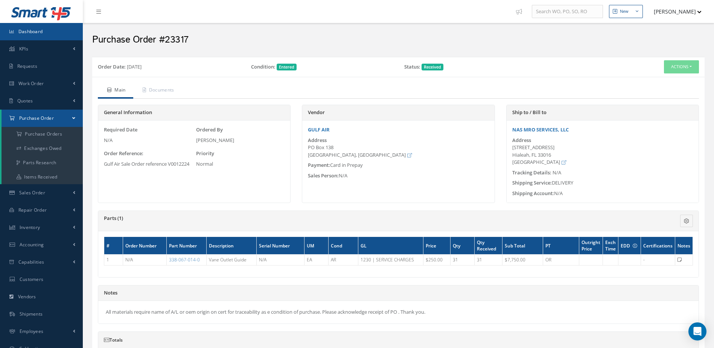
click at [36, 30] on span "Dashboard" at bounding box center [30, 31] width 24 height 6
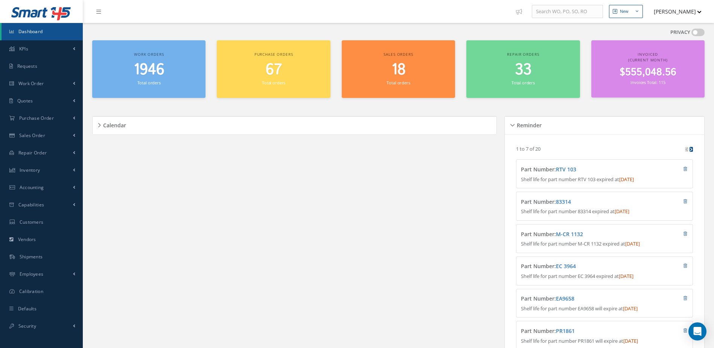
click at [147, 74] on span "1946" at bounding box center [149, 69] width 31 height 21
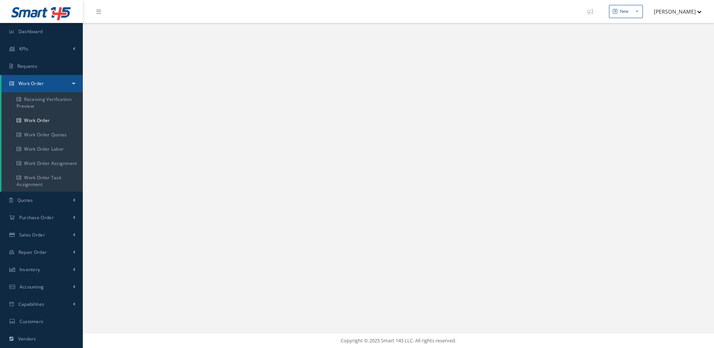
select select "25"
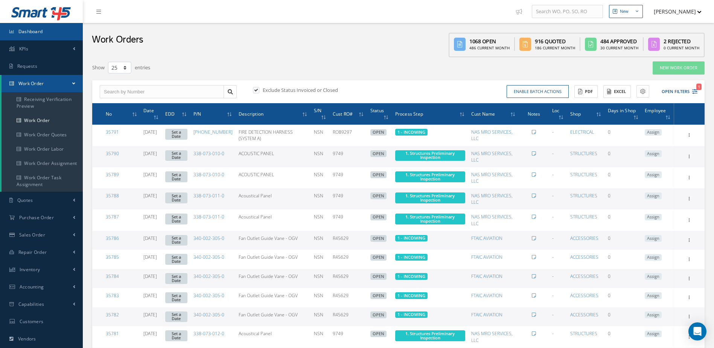
click at [36, 29] on span "Dashboard" at bounding box center [30, 31] width 24 height 6
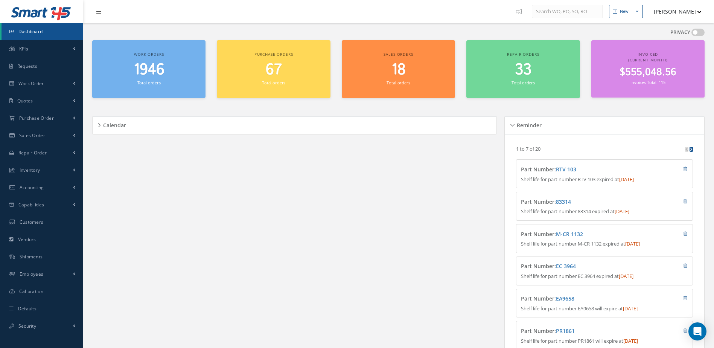
click at [152, 75] on span "1946" at bounding box center [149, 69] width 31 height 21
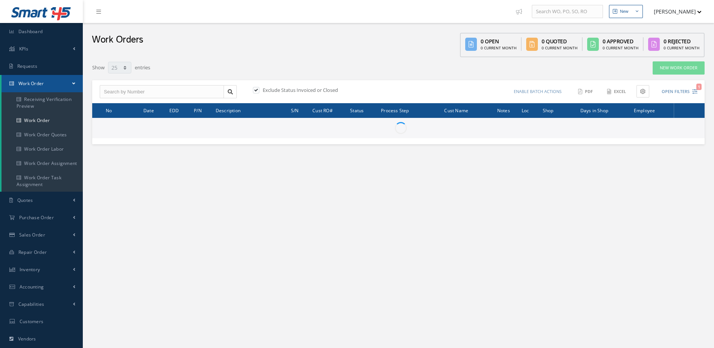
select select "25"
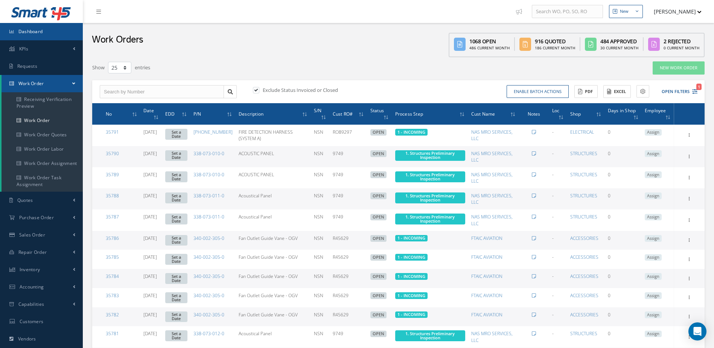
click at [55, 24] on link "Dashboard" at bounding box center [41, 31] width 83 height 17
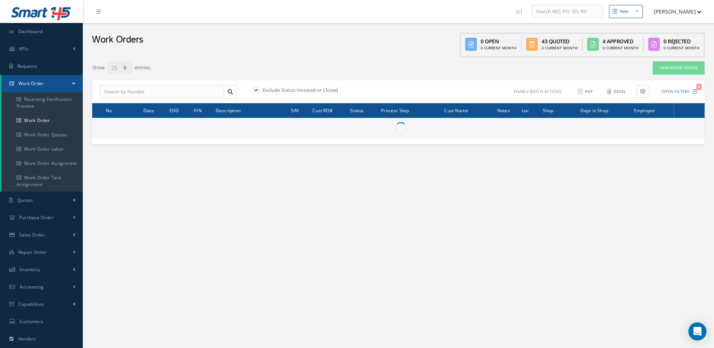
select select "25"
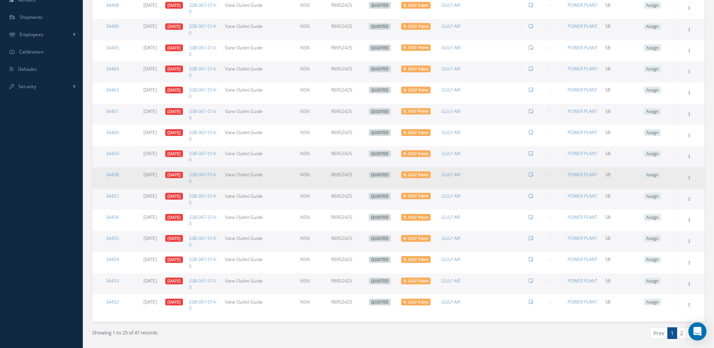
scroll to position [364, 0]
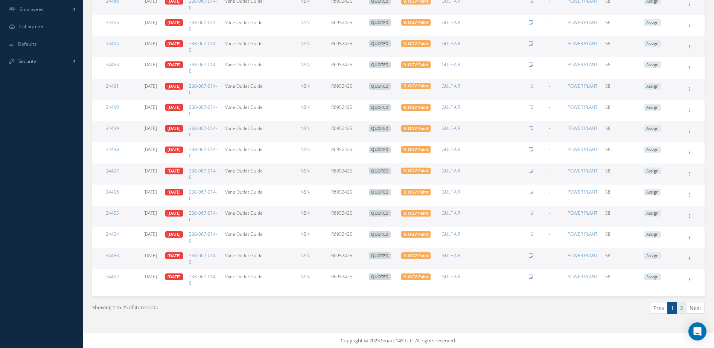
click at [680, 308] on link "2" at bounding box center [682, 308] width 10 height 12
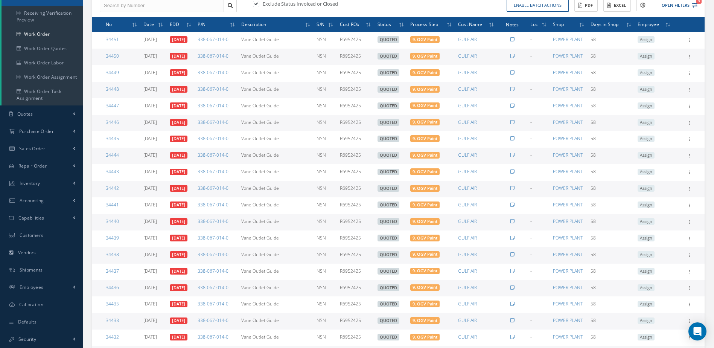
scroll to position [192, 0]
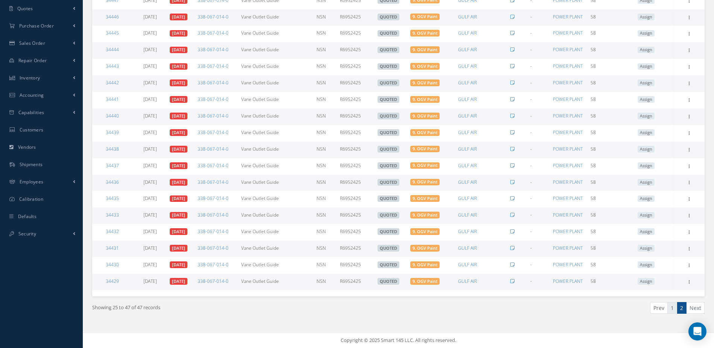
click at [672, 308] on link "1" at bounding box center [672, 308] width 10 height 12
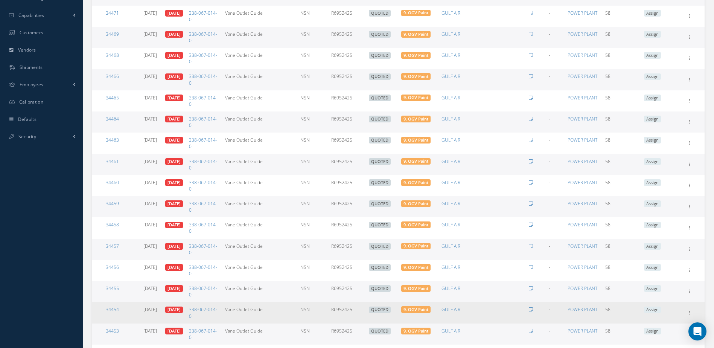
scroll to position [100, 0]
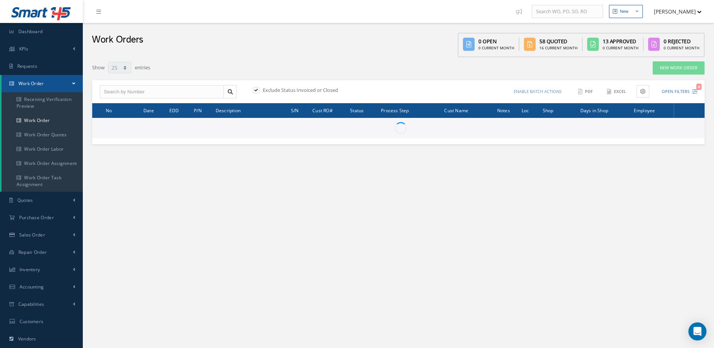
select select "25"
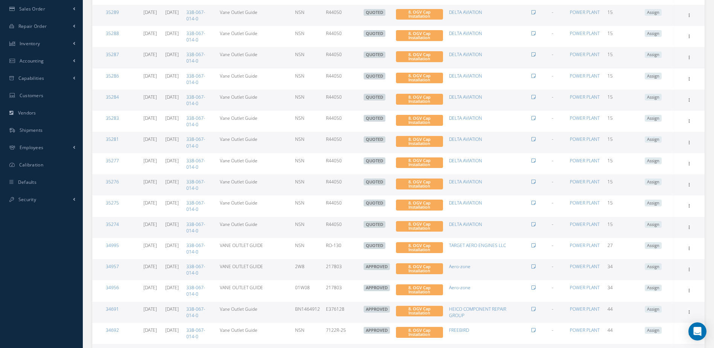
scroll to position [364, 0]
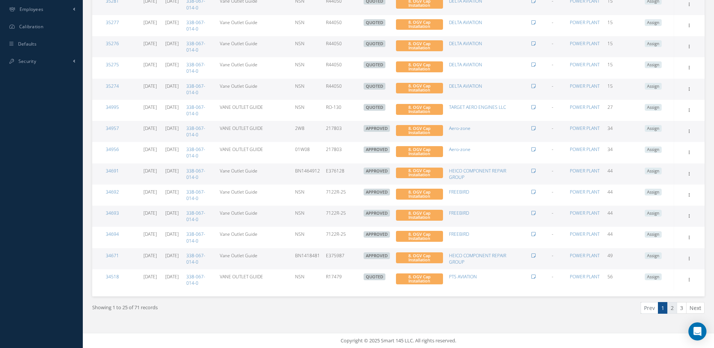
click at [669, 309] on link "2" at bounding box center [672, 308] width 10 height 12
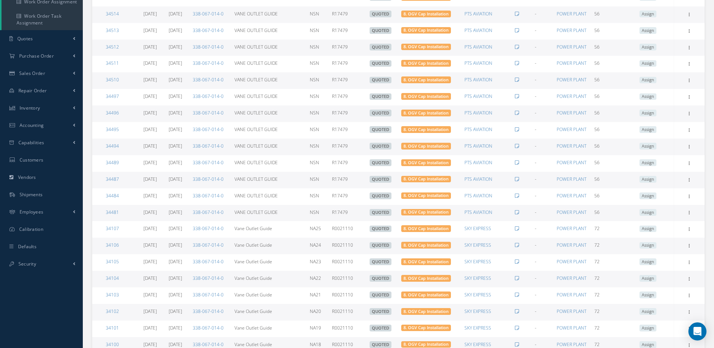
scroll to position [241, 0]
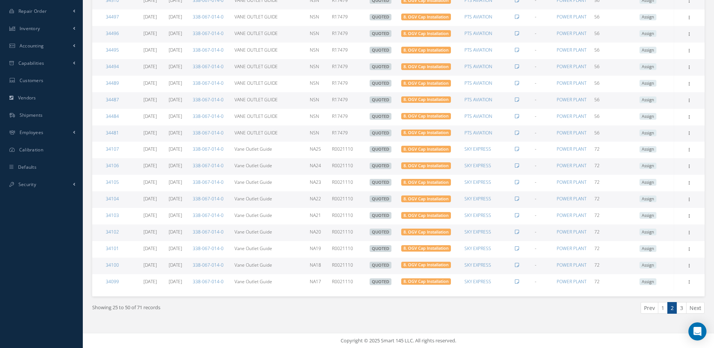
click at [683, 309] on link "3" at bounding box center [682, 308] width 10 height 12
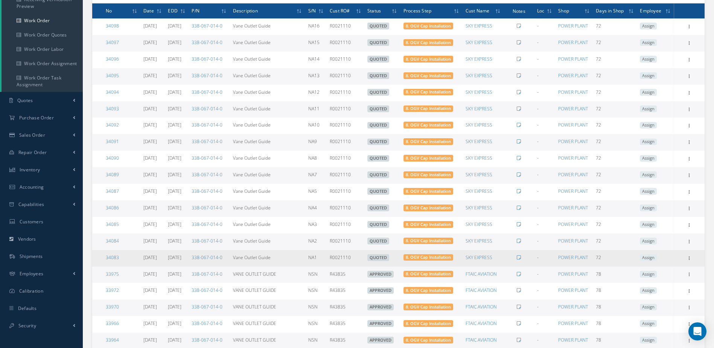
scroll to position [0, 0]
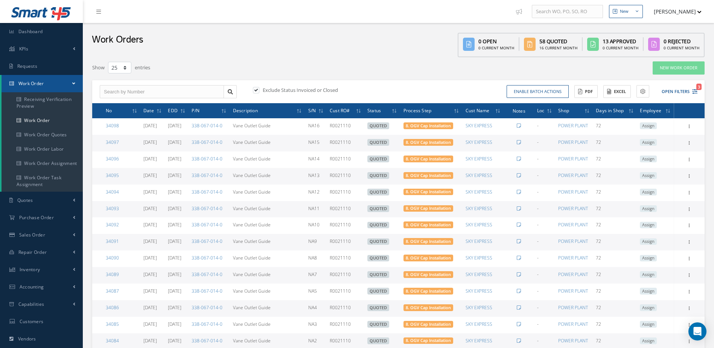
click at [30, 82] on span "Work Order" at bounding box center [31, 83] width 26 height 6
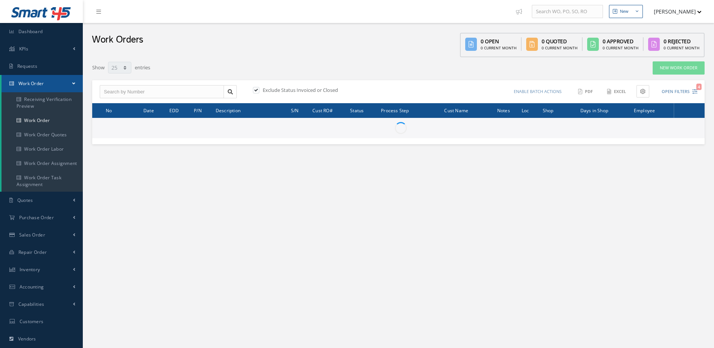
select select "25"
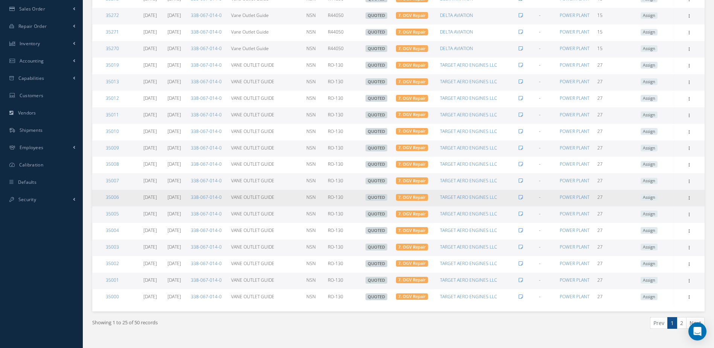
scroll to position [241, 0]
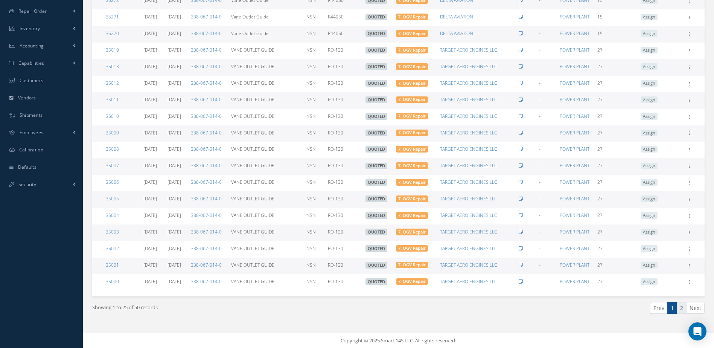
click at [683, 303] on link "2" at bounding box center [682, 308] width 10 height 12
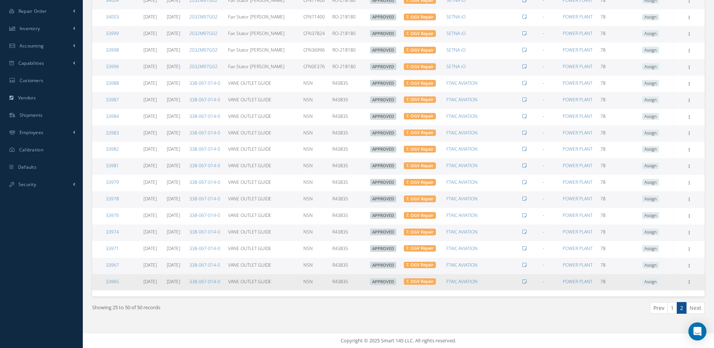
scroll to position [0, 0]
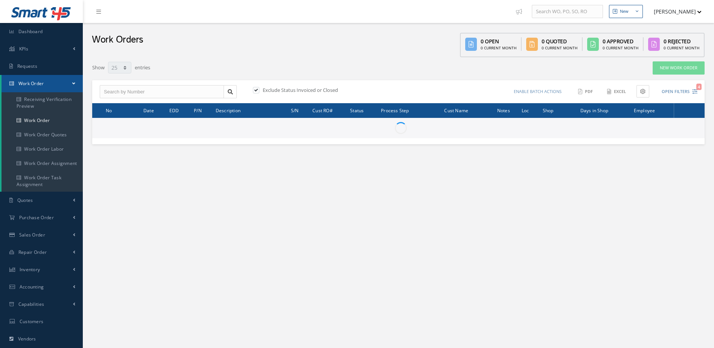
select select "25"
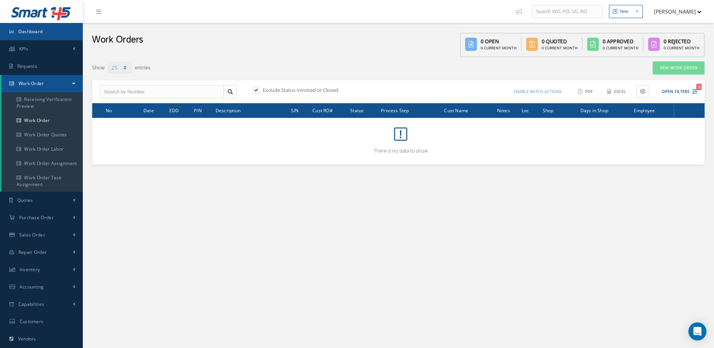
click at [59, 25] on link "Dashboard" at bounding box center [41, 31] width 83 height 17
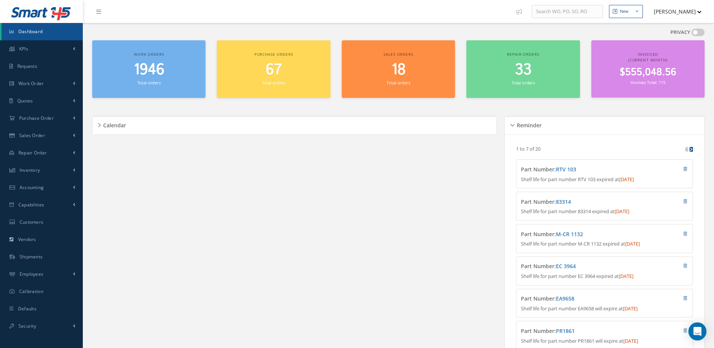
click at [144, 71] on span "1946" at bounding box center [149, 69] width 31 height 21
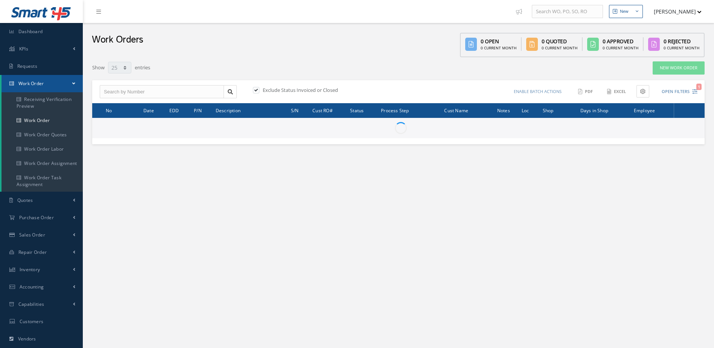
select select "25"
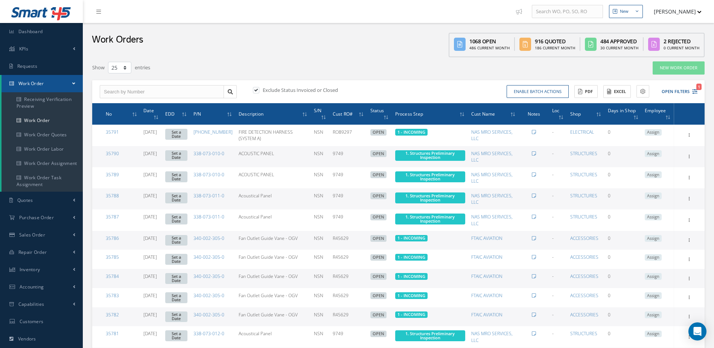
type input "All Work Request"
type input "All Work Performed"
type input "All Status"
type input "WO Part Status"
click at [681, 91] on button "Open Filters 1" at bounding box center [676, 91] width 43 height 12
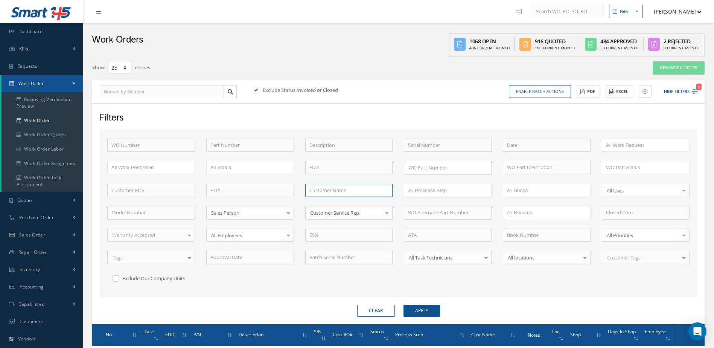
click at [358, 193] on input "text" at bounding box center [349, 191] width 88 height 14
click at [344, 204] on span "AMP AERO SERVICES,LLC." at bounding box center [337, 203] width 57 height 7
type input "AMP AERO SERVICES,LLC."
click at [274, 144] on input "text" at bounding box center [250, 145] width 88 height 14
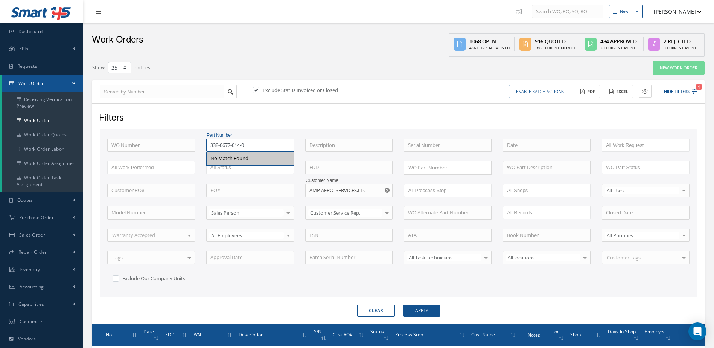
type input "338-0677-014-0"
click at [403, 304] on button "Apply" at bounding box center [421, 310] width 36 height 12
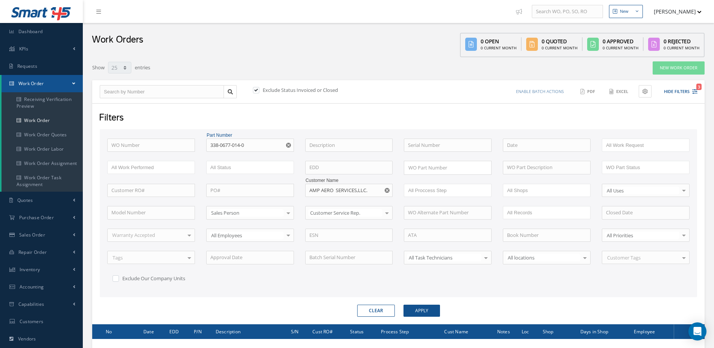
click at [259, 90] on label at bounding box center [260, 90] width 2 height 7
click at [257, 90] on input "checkbox" at bounding box center [255, 90] width 5 height 5
checkbox input "false"
click at [230, 146] on input "338-0677-014-0" at bounding box center [250, 145] width 88 height 14
type input "338-067-014-0"
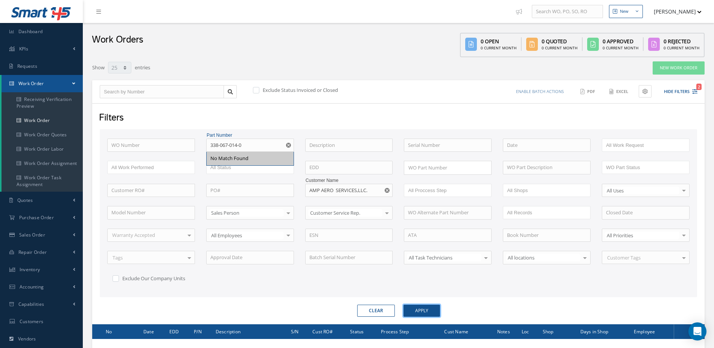
click at [412, 310] on button "Apply" at bounding box center [421, 310] width 36 height 12
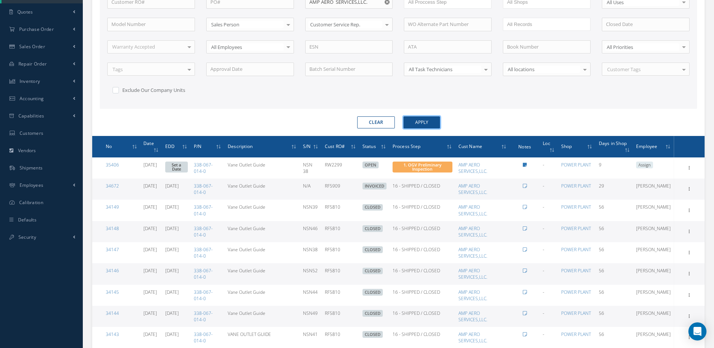
scroll to position [263, 0]
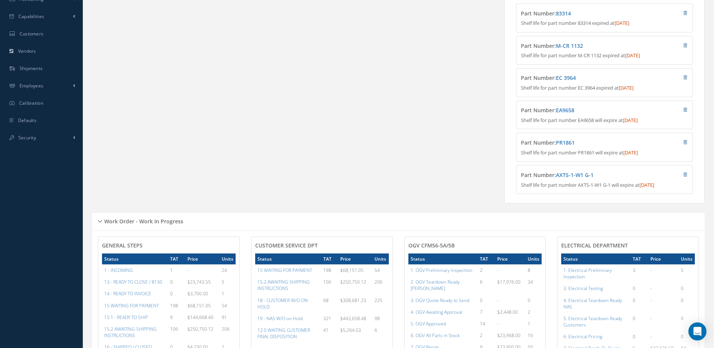
scroll to position [376, 0]
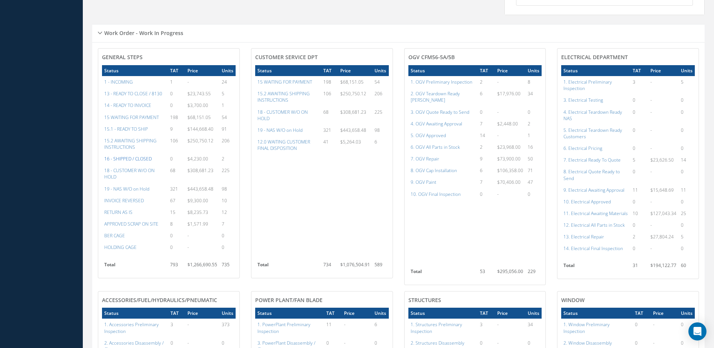
click at [135, 162] on a=22&excludeInternalCustomer=false&excludeInvoicedOrClosed=true&&filtersHidded"] "16 - SHIPPED / CLOSED" at bounding box center [127, 158] width 47 height 6
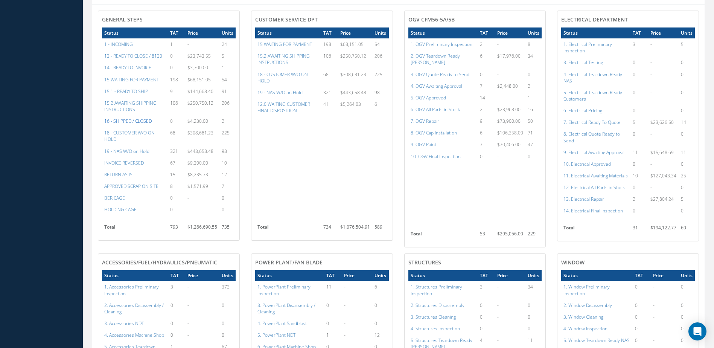
click at [130, 124] on a=22&excludeInternalCustomer=false&excludeInvoicedOrClosed=true&&filtersHidded"] "16 - SHIPPED / CLOSED" at bounding box center [127, 121] width 47 height 6
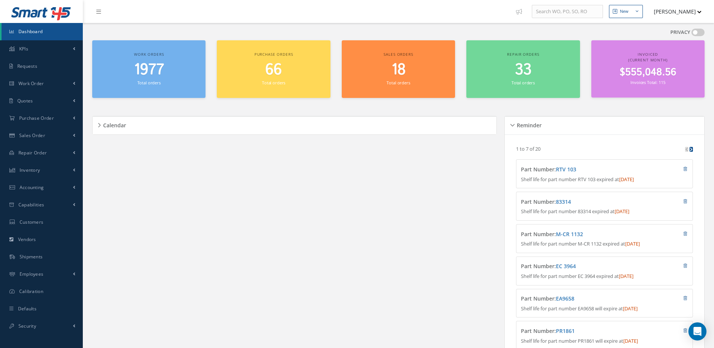
click at [146, 79] on span "1977" at bounding box center [149, 69] width 30 height 21
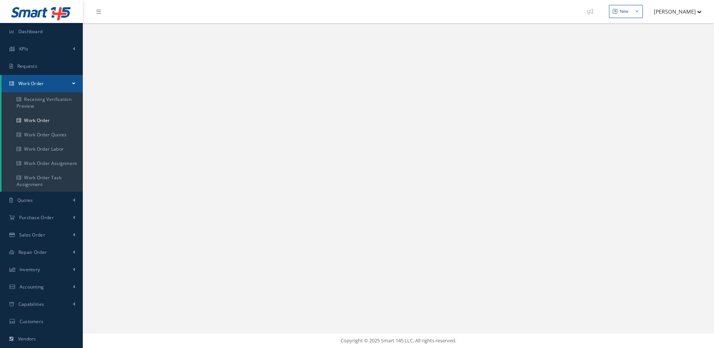
select select "25"
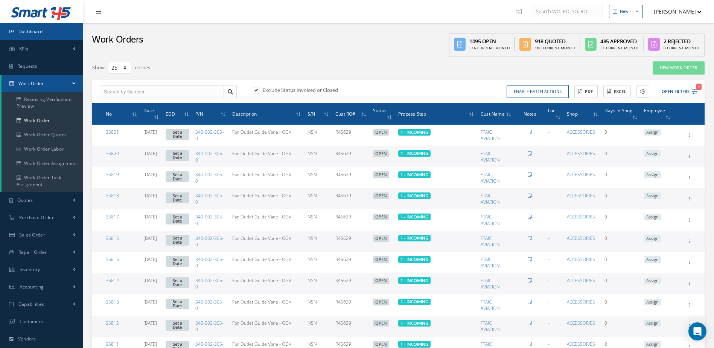
click at [52, 34] on link "Dashboard" at bounding box center [41, 31] width 83 height 17
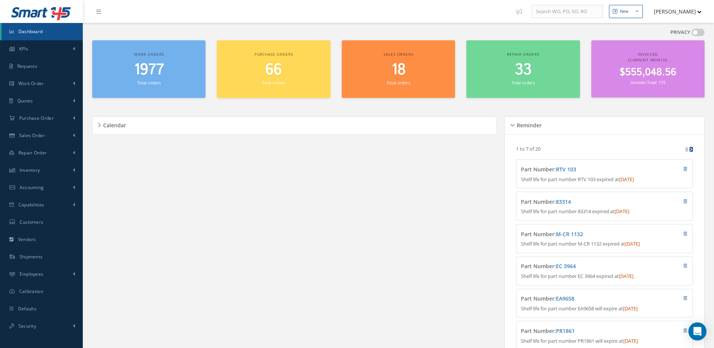
click at [154, 74] on span "1977" at bounding box center [149, 69] width 30 height 21
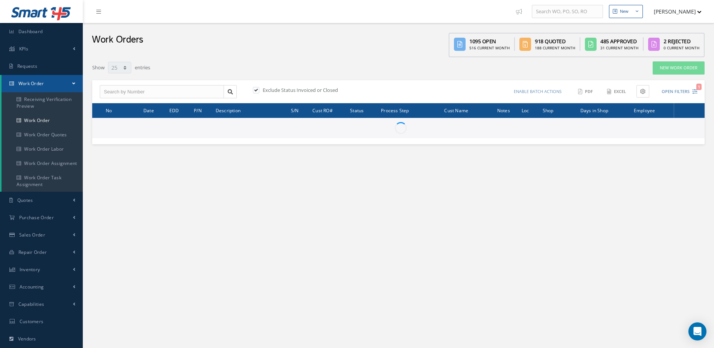
select select "25"
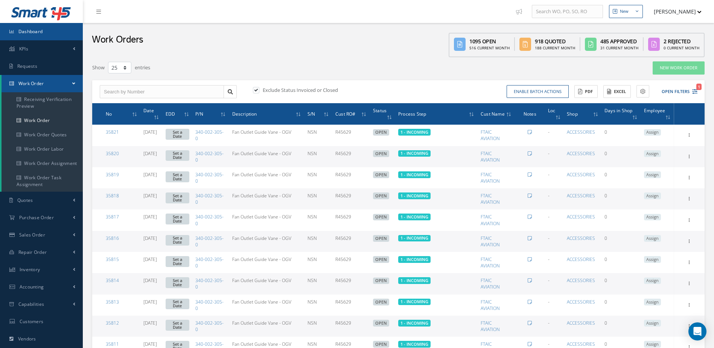
click at [32, 26] on link "Dashboard" at bounding box center [41, 31] width 83 height 17
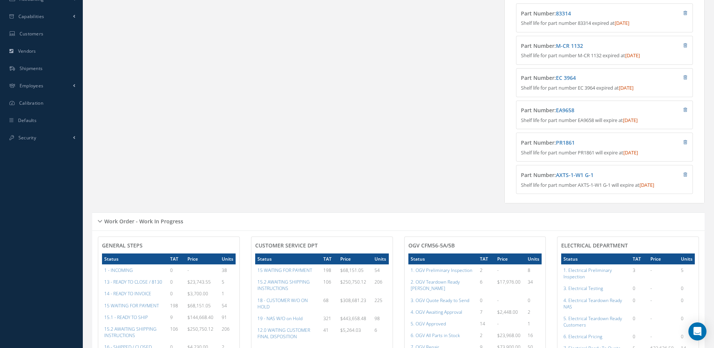
scroll to position [339, 0]
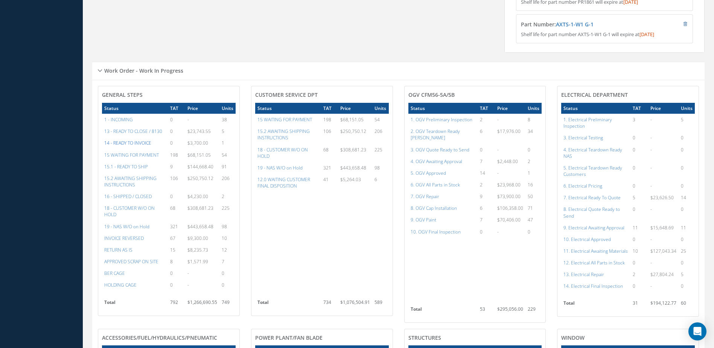
click at [146, 146] on a=21&excludeInternalCustomer=false&excludeInvoicedOrClosed=true&&filtersHidded"] "14 - READY TO INVOICE" at bounding box center [127, 143] width 47 height 6
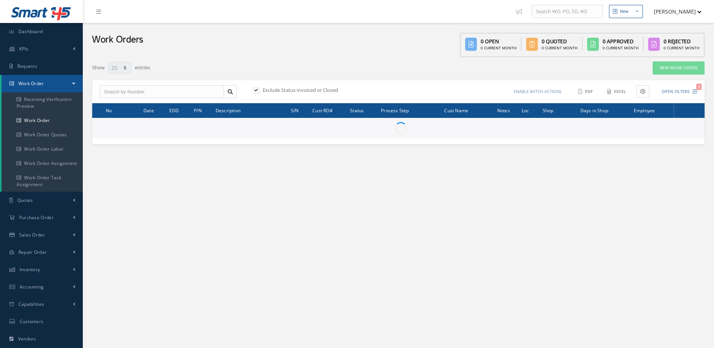
select select "25"
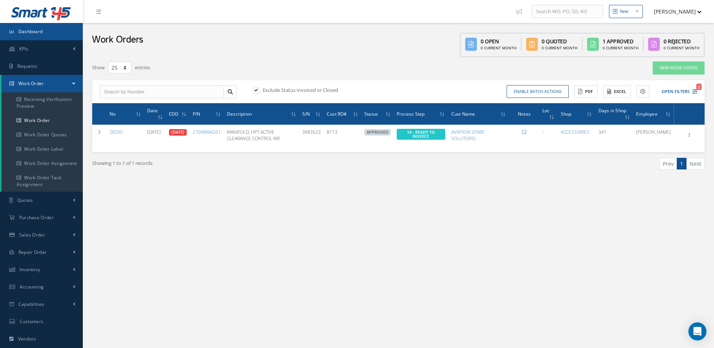
click at [47, 33] on link "Dashboard" at bounding box center [41, 31] width 83 height 17
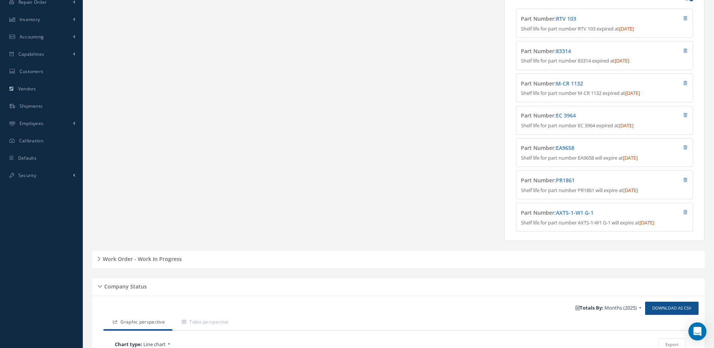
scroll to position [339, 0]
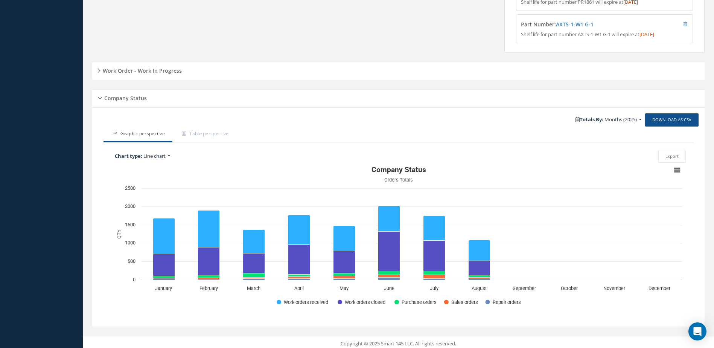
click at [170, 77] on div "Work Order - Work In Progress" at bounding box center [398, 71] width 612 height 12
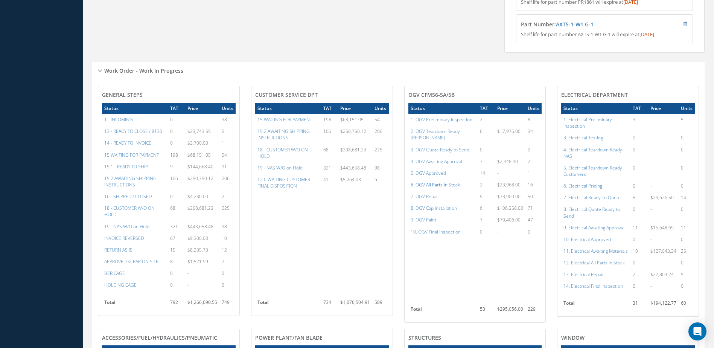
click at [447, 185] on a=79&excludeInternalCustomer=false&excludeInvoicedOrClosed=true&shop_id=15&filtersHidded"] "6. OGV All Parts in Stock" at bounding box center [435, 184] width 49 height 6
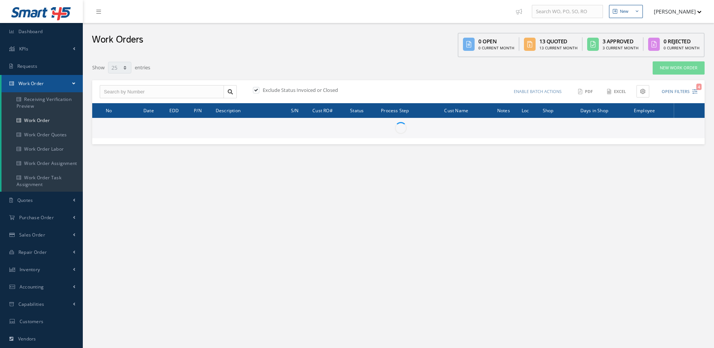
select select "25"
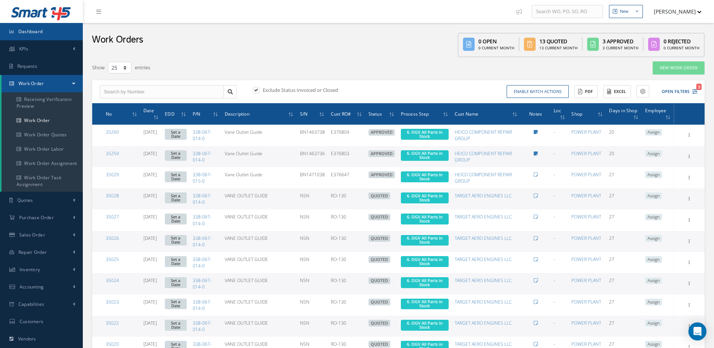
click at [49, 33] on link "Dashboard" at bounding box center [41, 31] width 83 height 17
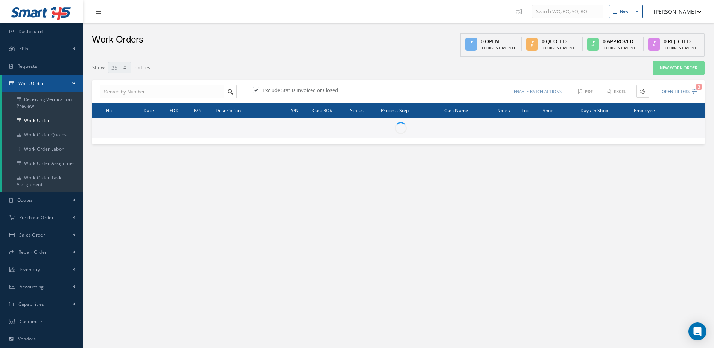
select select "25"
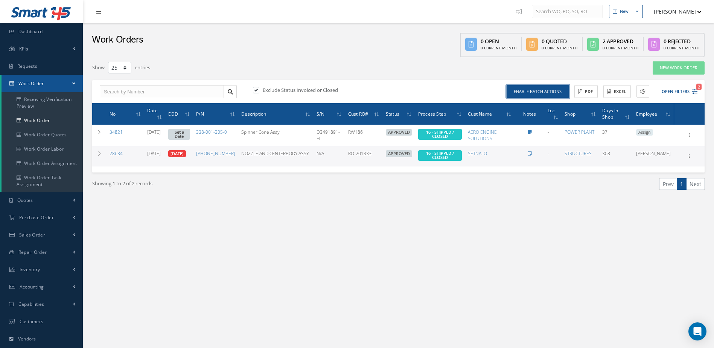
click at [552, 85] on button "Enable batch actions" at bounding box center [537, 91] width 62 height 13
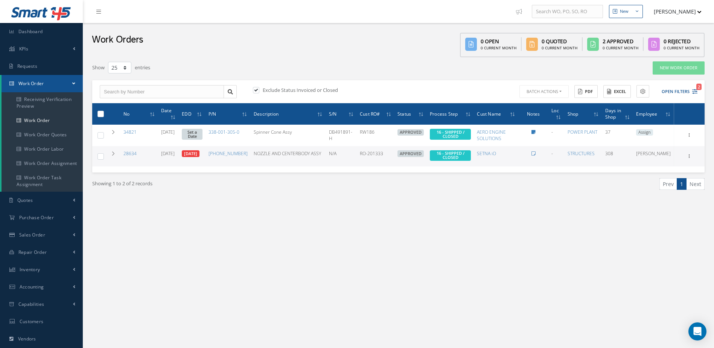
click at [100, 110] on div at bounding box center [100, 113] width 7 height 7
click at [96, 114] on th at bounding box center [99, 113] width 14 height 21
click at [103, 114] on label at bounding box center [103, 113] width 0 height 6
click at [100, 114] on input "checkbox" at bounding box center [101, 114] width 5 height 5
checkbox input "true"
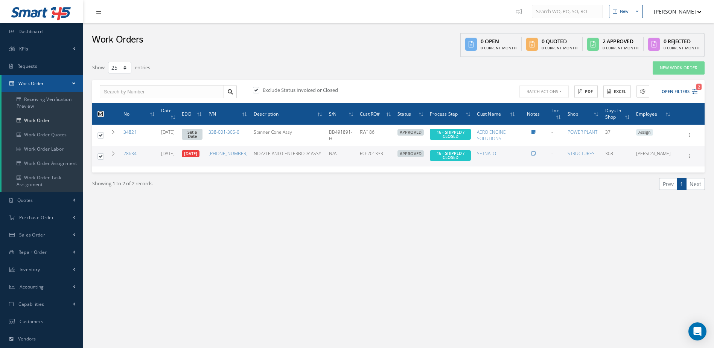
checkbox input "true"
click at [548, 94] on button "Batch Actions" at bounding box center [543, 91] width 51 height 13
click at [538, 114] on link "Close Work Orders" at bounding box center [548, 114] width 60 height 10
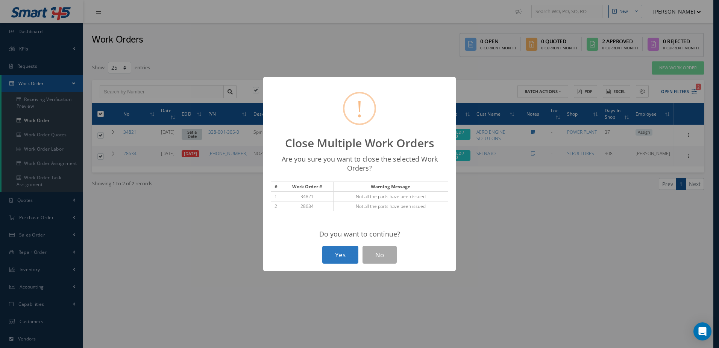
click at [344, 255] on button "Yes" at bounding box center [340, 255] width 36 height 18
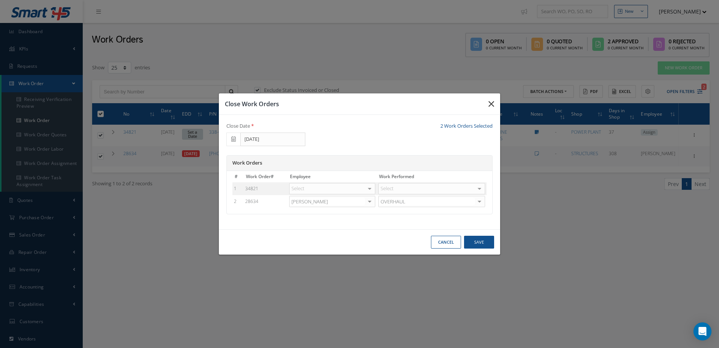
click at [495, 108] on button "button" at bounding box center [492, 103] width 18 height 21
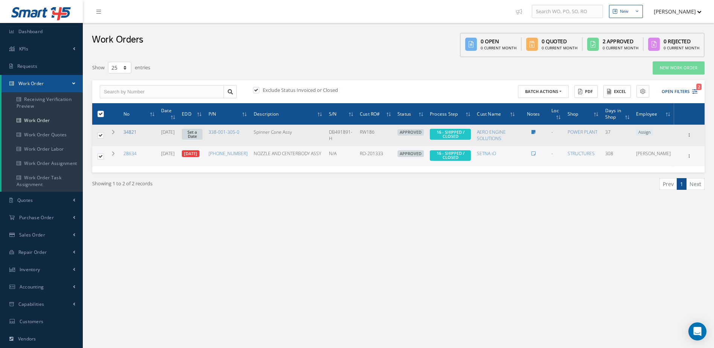
click at [131, 129] on link "34821" at bounding box center [129, 132] width 13 height 6
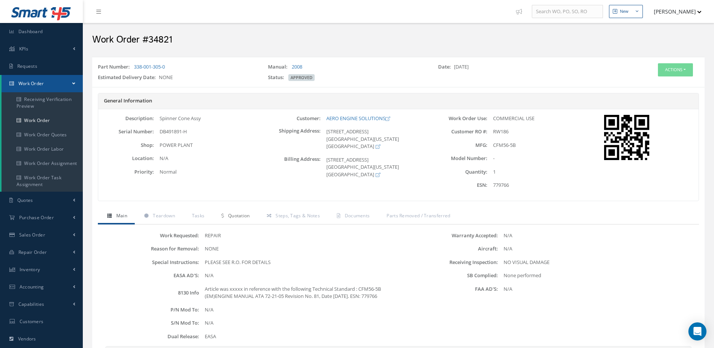
click at [246, 214] on span "Quotation" at bounding box center [239, 215] width 22 height 6
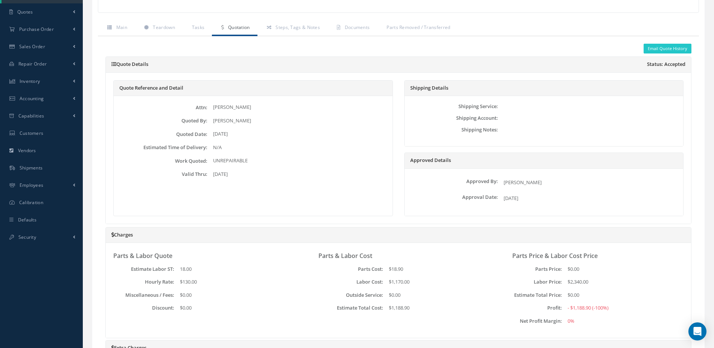
scroll to position [151, 0]
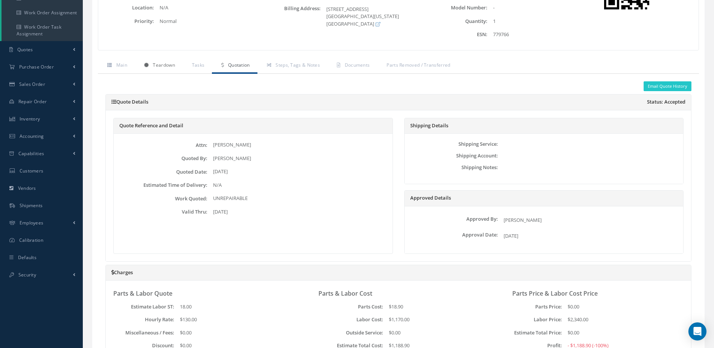
click at [164, 64] on span "Teardown" at bounding box center [164, 65] width 22 height 6
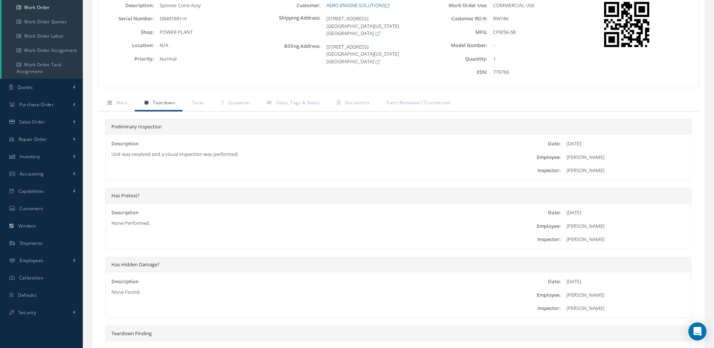
scroll to position [0, 0]
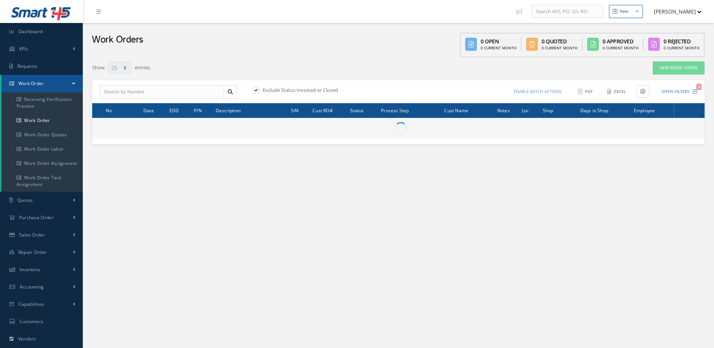
select select "25"
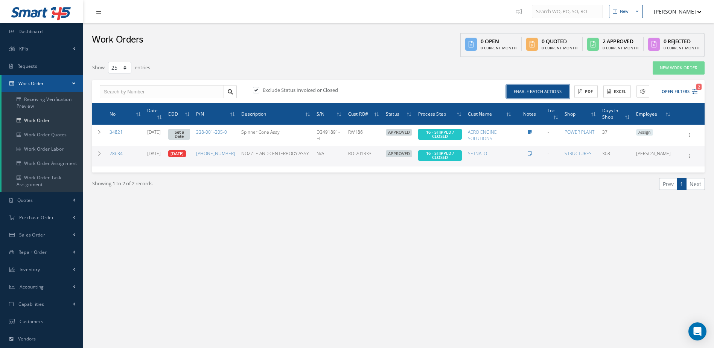
click at [547, 97] on button "Enable batch actions" at bounding box center [537, 91] width 62 height 13
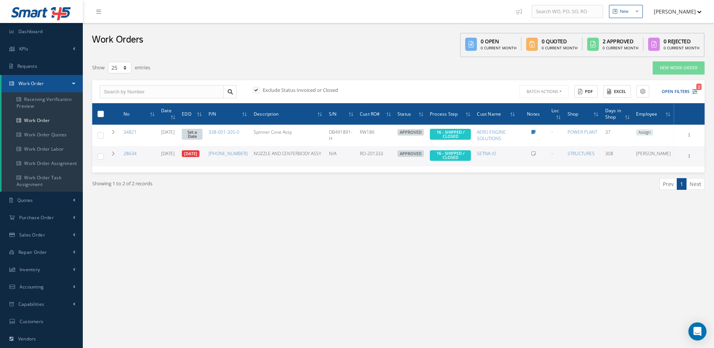
click at [103, 114] on label at bounding box center [103, 113] width 0 height 6
click at [102, 114] on input "checkbox" at bounding box center [101, 114] width 5 height 5
checkbox input "true"
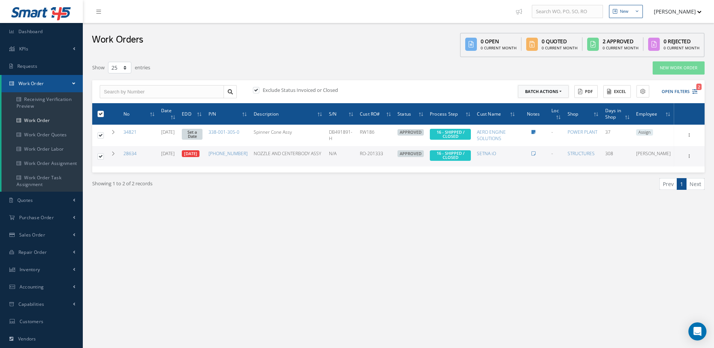
click at [553, 95] on button "Batch Actions" at bounding box center [543, 91] width 51 height 13
click at [537, 113] on link "Close Work Orders" at bounding box center [548, 114] width 60 height 10
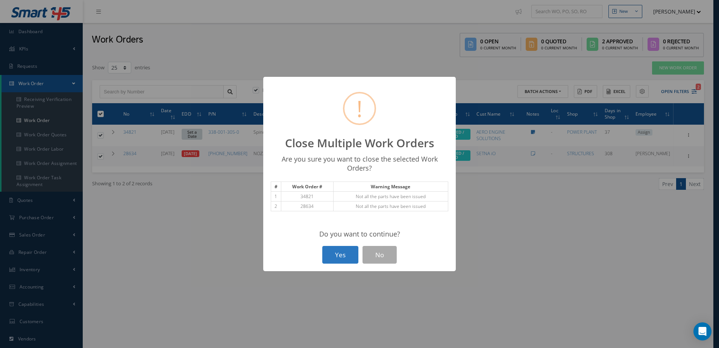
click at [334, 259] on button "Yes" at bounding box center [340, 255] width 36 height 18
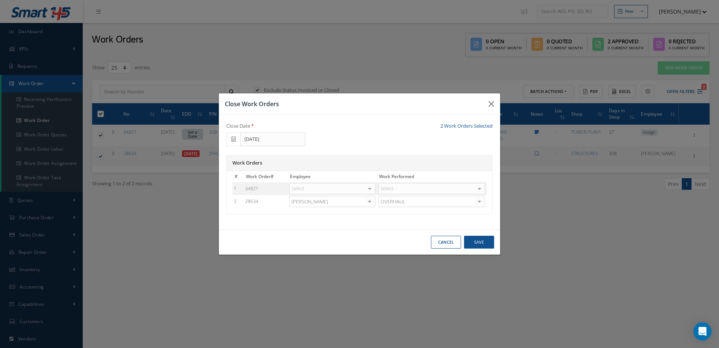
click at [370, 187] on div at bounding box center [370, 188] width 11 height 11
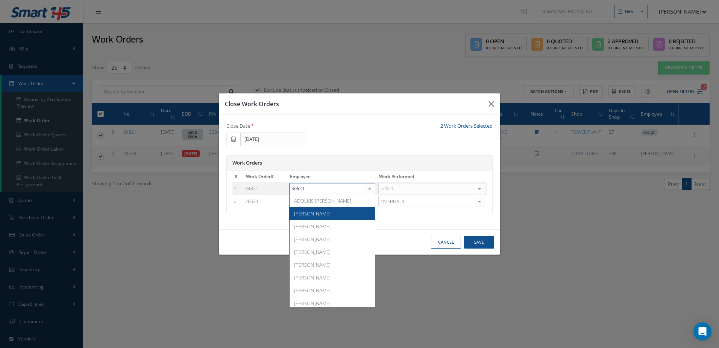
click at [335, 217] on span "Adoni Felipe" at bounding box center [332, 213] width 85 height 13
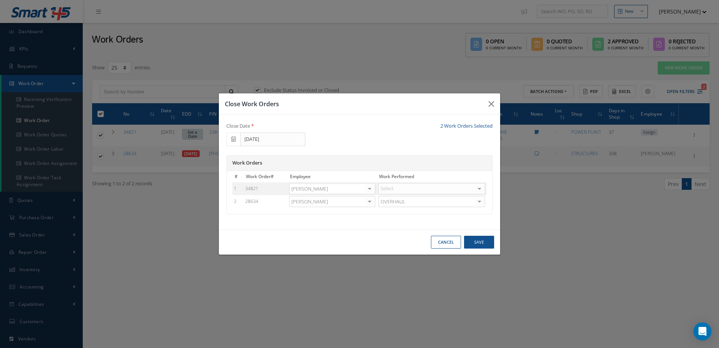
click at [414, 188] on div "Select" at bounding box center [432, 188] width 107 height 11
type input "t"
type input "retu"
click at [409, 211] on span "Return As Is" at bounding box center [396, 213] width 26 height 7
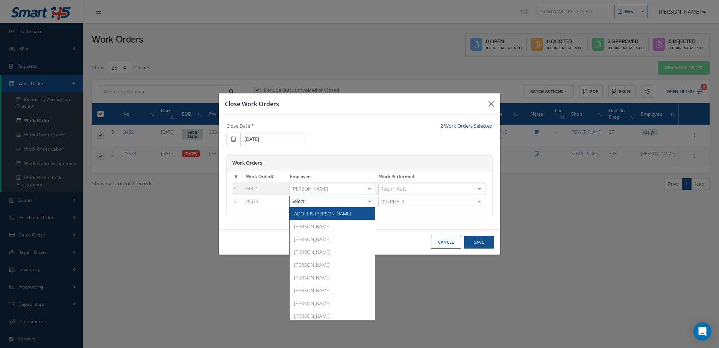
click at [373, 199] on div at bounding box center [370, 201] width 11 height 11
click at [318, 226] on span "Adoni Felipe" at bounding box center [312, 226] width 36 height 7
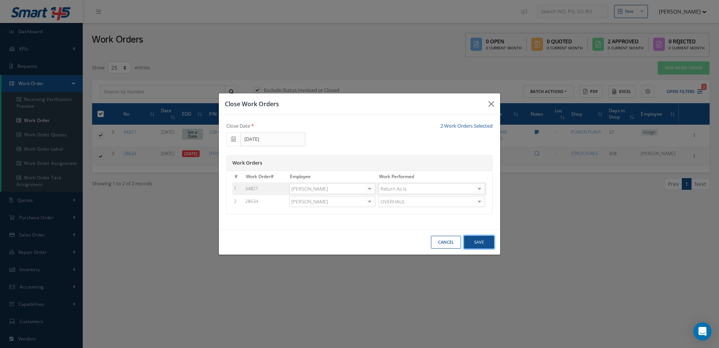
click at [477, 244] on button "Save" at bounding box center [479, 242] width 30 height 13
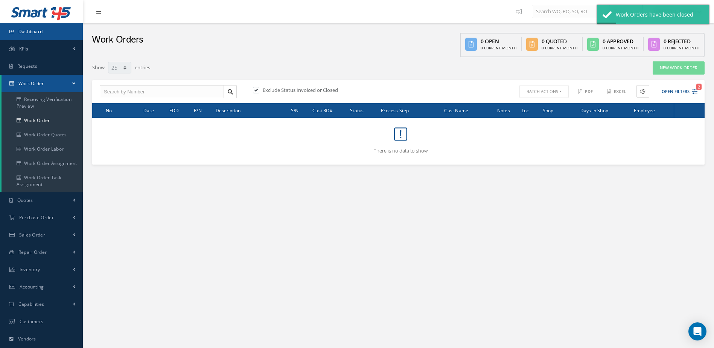
click at [39, 26] on link "Dashboard" at bounding box center [41, 31] width 83 height 17
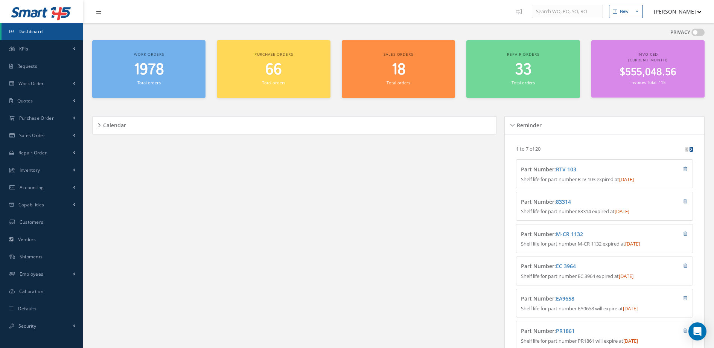
click at [147, 73] on span "1978" at bounding box center [149, 69] width 30 height 21
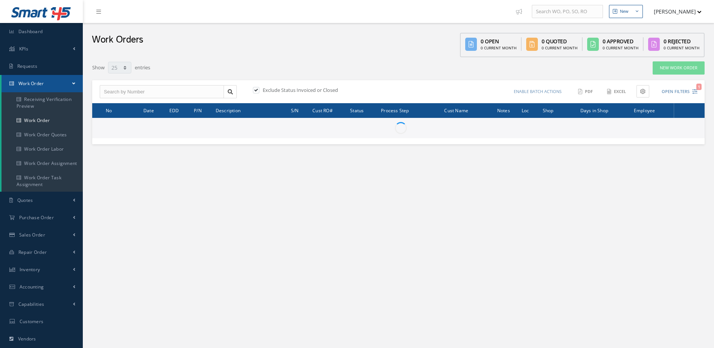
select select "25"
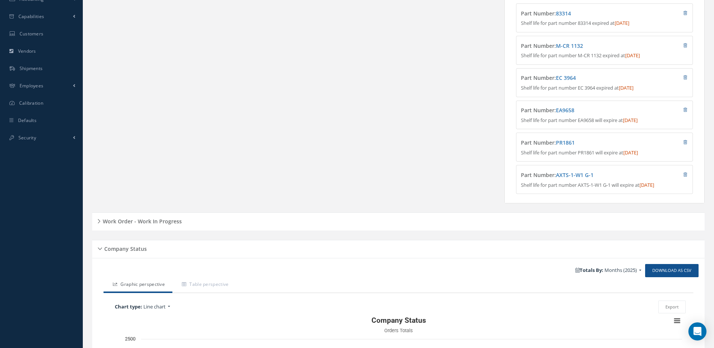
scroll to position [301, 0]
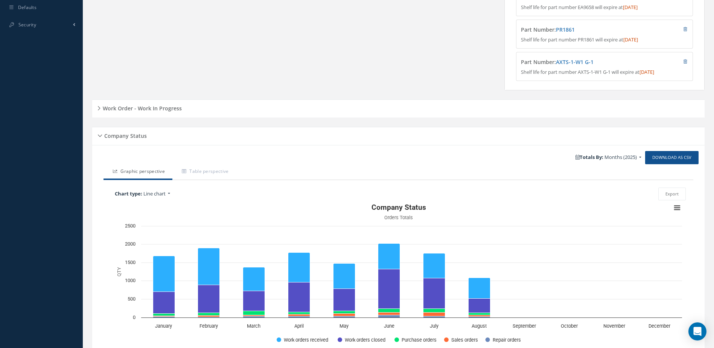
click at [171, 112] on h5 "Work Order - Work In Progress" at bounding box center [140, 107] width 81 height 9
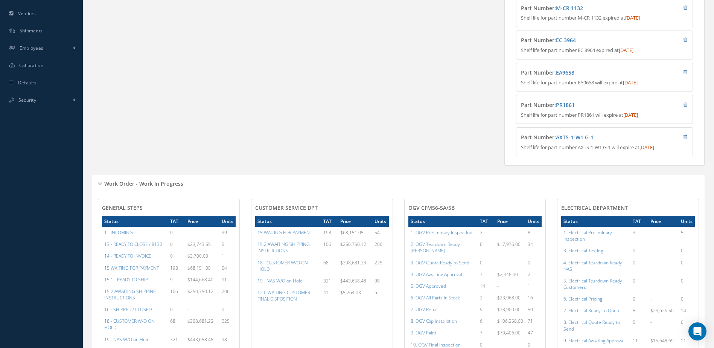
scroll to position [414, 0]
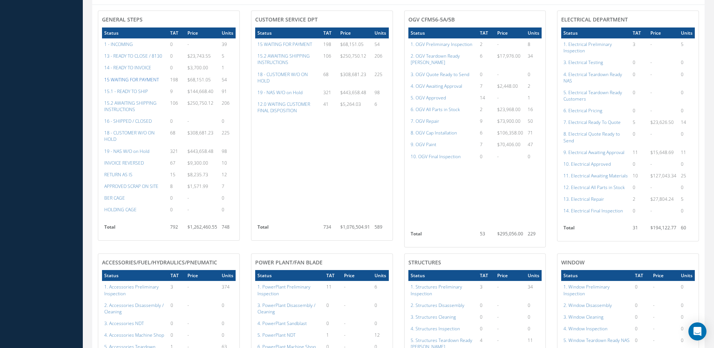
click at [137, 83] on a=59&excludeInternalCustomer=false&excludeInvoicedOrClosed=true&&filtersHidded"] "15 WAITING FOR PAYMENT" at bounding box center [131, 79] width 55 height 6
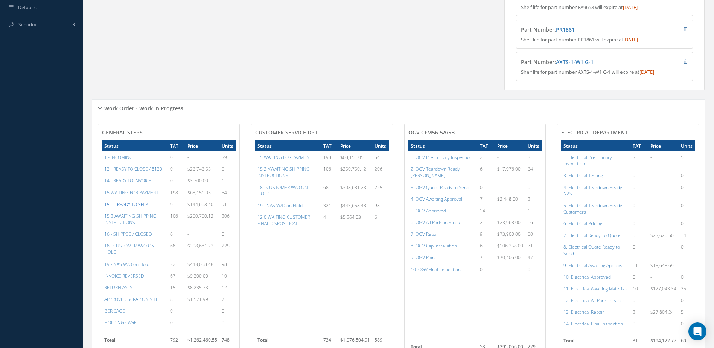
click at [131, 207] on a=12&excludeInternalCustomer=false&excludeInvoicedOrClosed=false&&filtersHidded"] "15.1 - READY TO SHIP" at bounding box center [126, 204] width 44 height 6
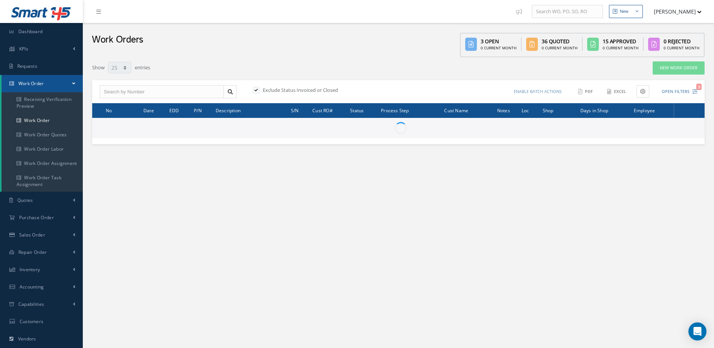
select select "25"
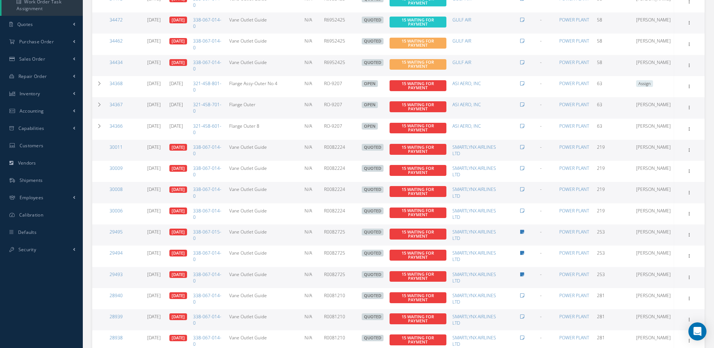
scroll to position [25, 0]
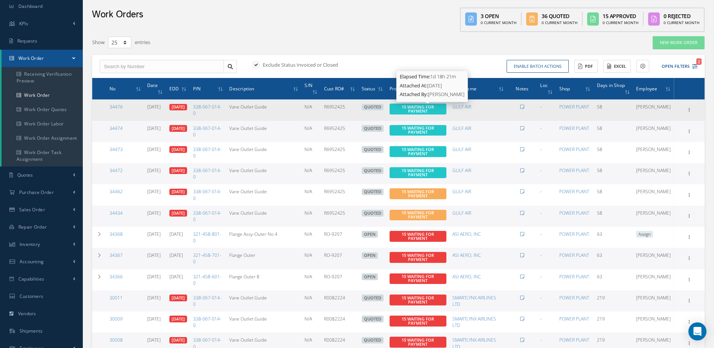
click at [427, 110] on span "15 WAITING FOR PAYMENT" at bounding box center [417, 109] width 32 height 10
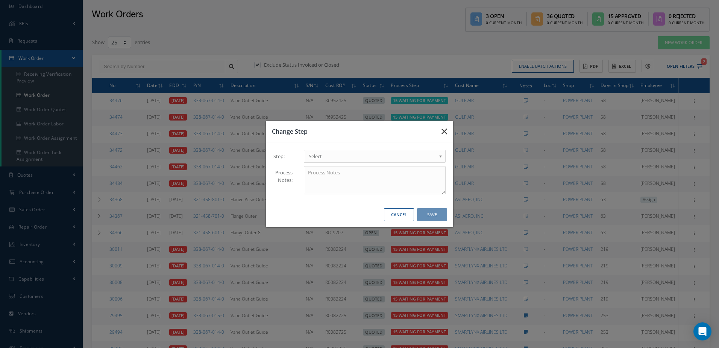
click at [445, 130] on icon "button" at bounding box center [445, 131] width 6 height 9
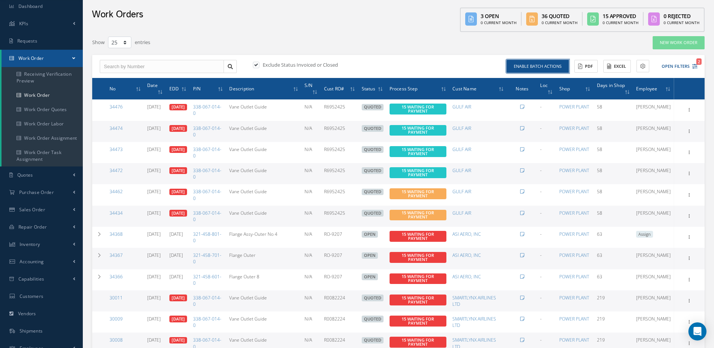
click at [533, 67] on button "Enable batch actions" at bounding box center [537, 66] width 62 height 13
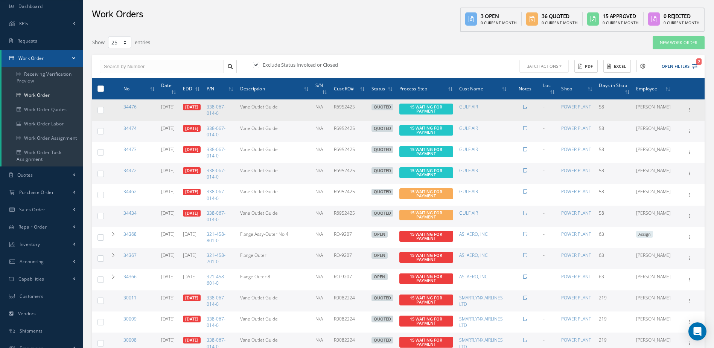
click at [103, 109] on label at bounding box center [103, 109] width 0 height 6
click at [101, 109] on input "checkbox" at bounding box center [101, 110] width 5 height 5
checkbox input "true"
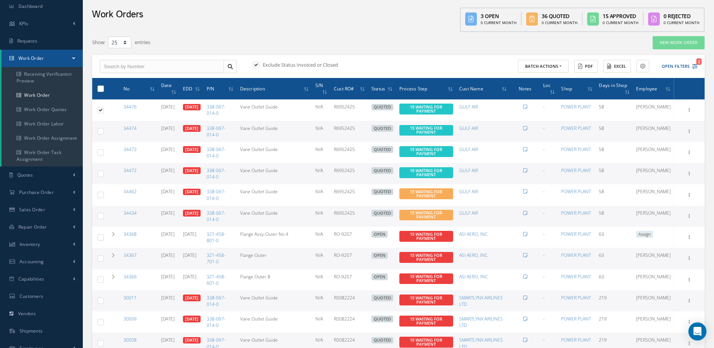
click at [103, 131] on label at bounding box center [103, 131] width 0 height 6
click at [99, 131] on input "checkbox" at bounding box center [101, 131] width 5 height 5
checkbox input "true"
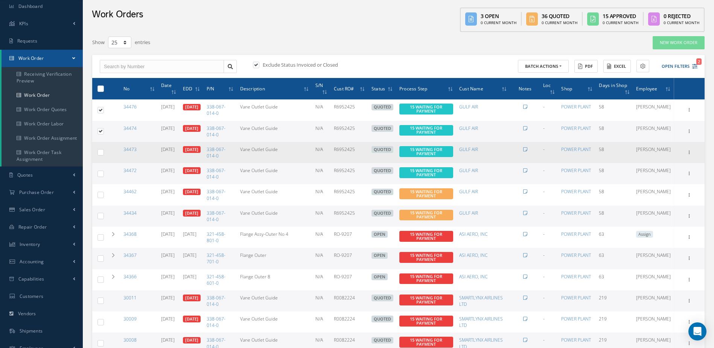
click at [103, 151] on label at bounding box center [103, 152] width 0 height 6
click at [102, 151] on input "checkbox" at bounding box center [101, 153] width 5 height 5
checkbox input "true"
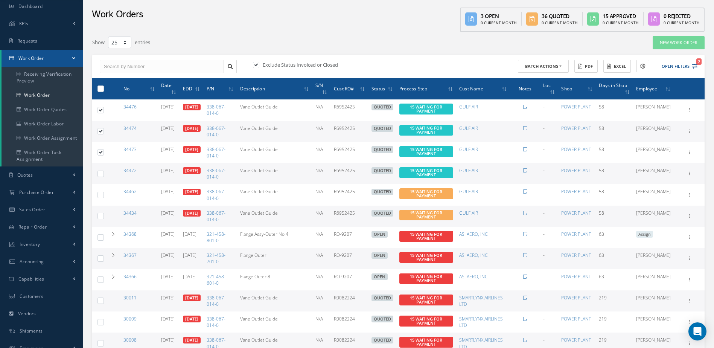
click at [103, 174] on label at bounding box center [103, 173] width 0 height 6
click at [99, 174] on input "checkbox" at bounding box center [101, 174] width 5 height 5
checkbox input "true"
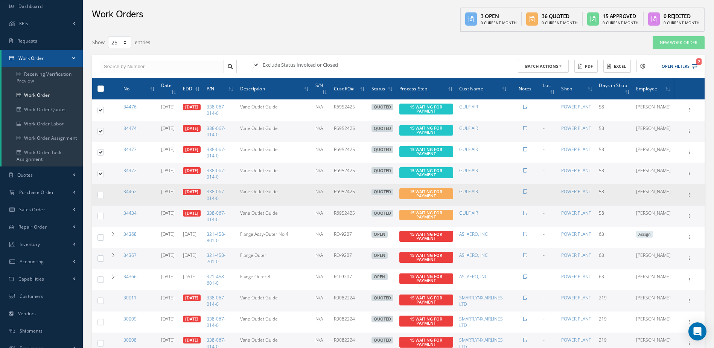
click at [103, 196] on label at bounding box center [103, 194] width 0 height 6
click at [102, 196] on input "checkbox" at bounding box center [101, 195] width 5 height 5
checkbox input "true"
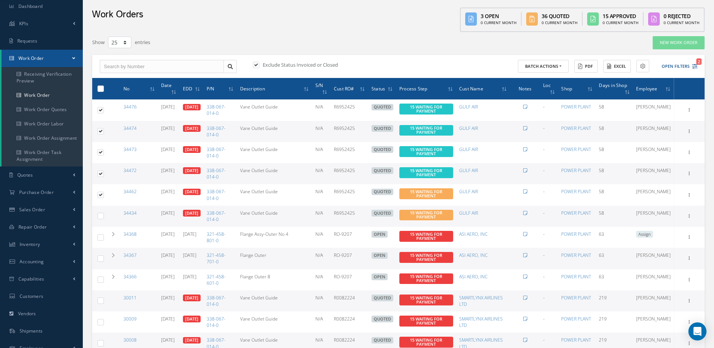
click at [103, 217] on label at bounding box center [103, 215] width 0 height 6
click at [102, 217] on input "checkbox" at bounding box center [101, 216] width 5 height 5
checkbox input "true"
click at [540, 71] on button "Batch Actions" at bounding box center [543, 66] width 51 height 13
click at [539, 80] on link "Update Work Orders" at bounding box center [548, 79] width 60 height 10
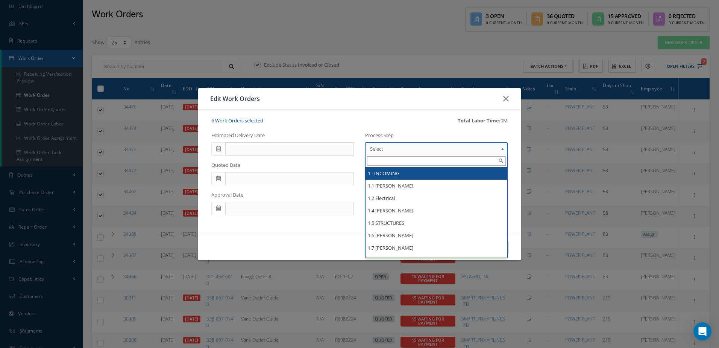
click at [388, 146] on span "Select" at bounding box center [434, 148] width 128 height 9
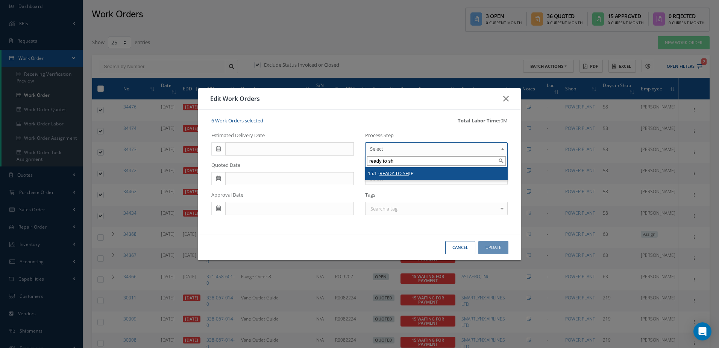
type input "ready to sh"
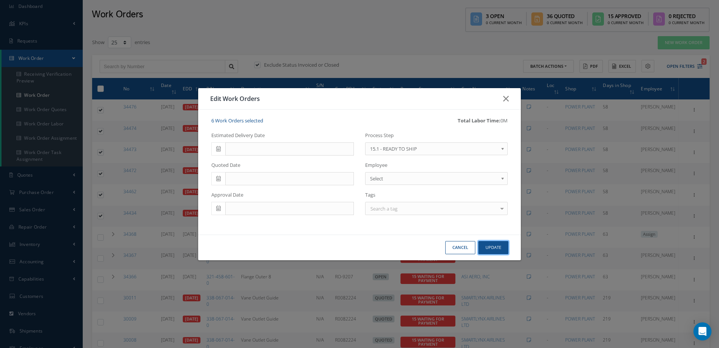
drag, startPoint x: 496, startPoint y: 249, endPoint x: 506, endPoint y: 248, distance: 11.0
click at [496, 248] on button "Update" at bounding box center [494, 247] width 30 height 13
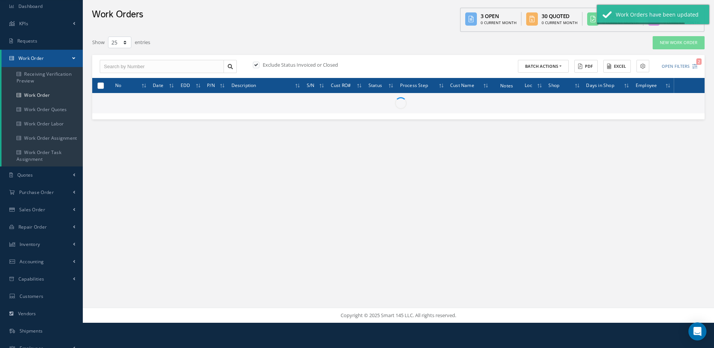
checkbox input "false"
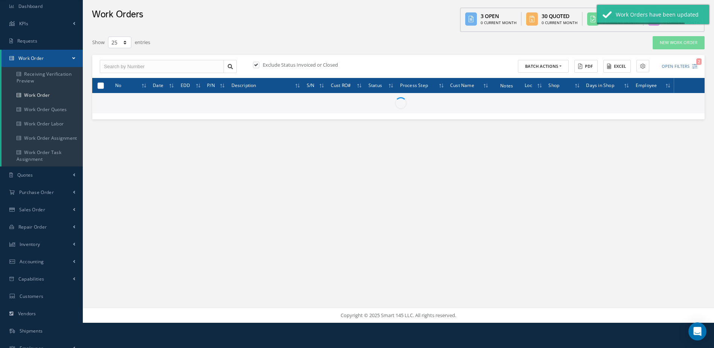
checkbox input "false"
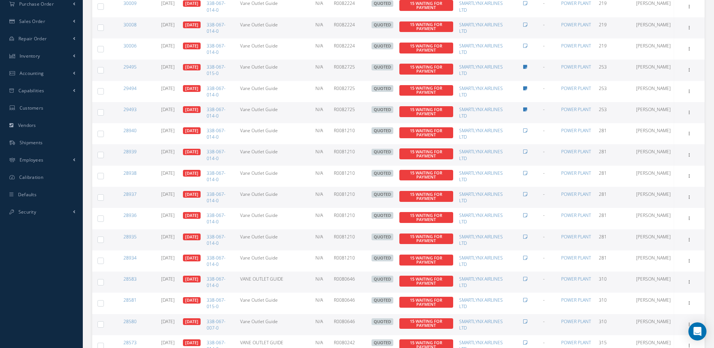
scroll to position [364, 0]
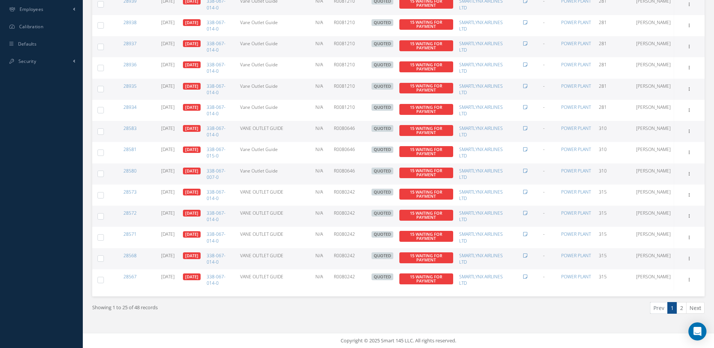
click at [680, 308] on link "2" at bounding box center [682, 308] width 10 height 12
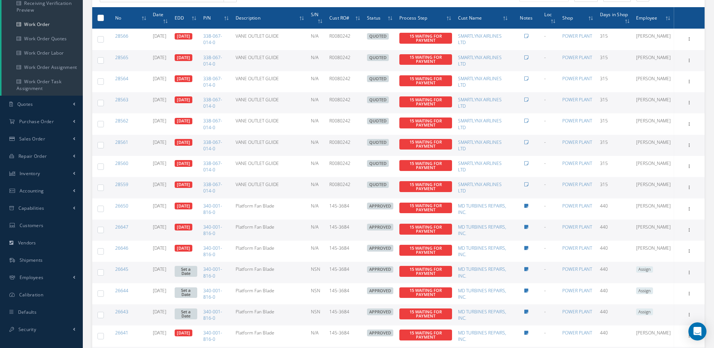
scroll to position [0, 0]
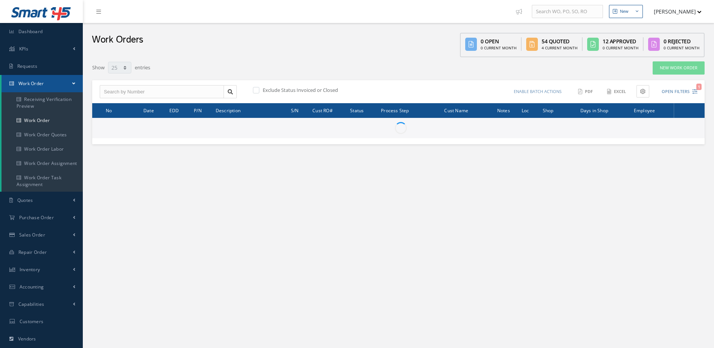
select select "25"
type input "All Work Request"
type input "All Work Performed"
type input "All Status"
type input "WO Part Status"
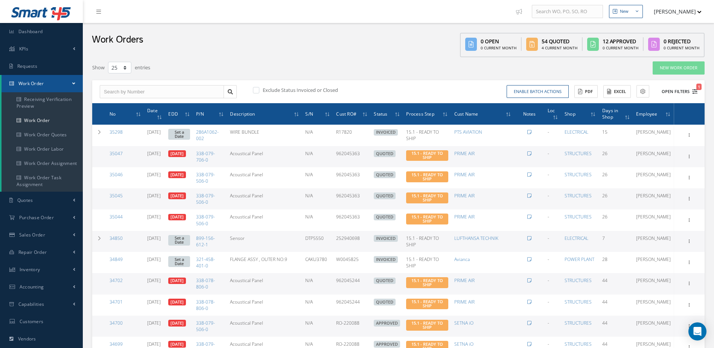
click at [677, 89] on button "Open Filters 1" at bounding box center [676, 91] width 43 height 12
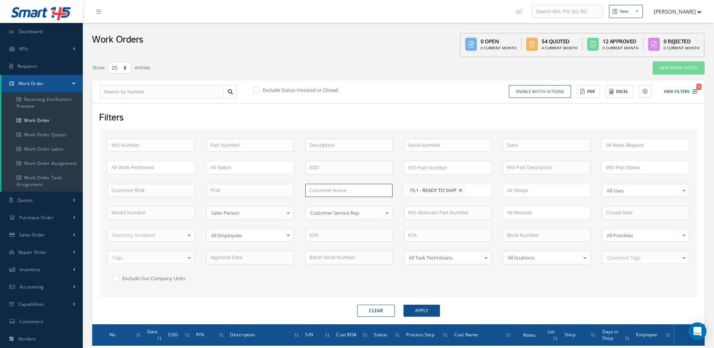
click at [324, 188] on input "text" at bounding box center [349, 191] width 88 height 14
click at [322, 203] on span "FL TECHNICS" at bounding box center [323, 203] width 29 height 7
type input "FL TECHNICS"
click at [426, 313] on button "Apply" at bounding box center [421, 310] width 36 height 12
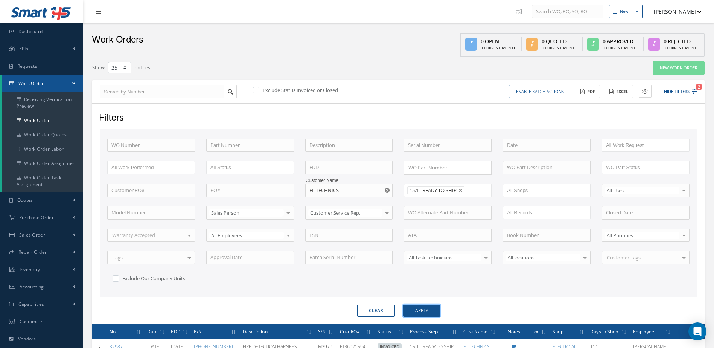
scroll to position [86, 0]
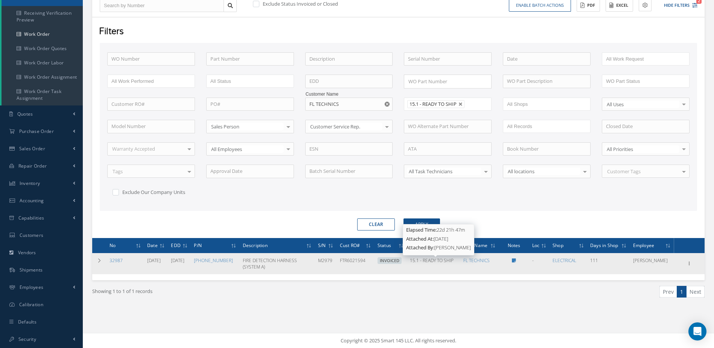
click at [438, 261] on span "15.1 - READY TO SHIP" at bounding box center [432, 260] width 44 height 6
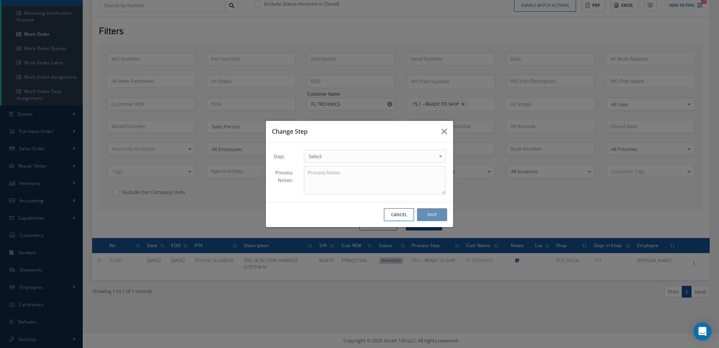
click at [356, 155] on span "Select" at bounding box center [372, 156] width 127 height 9
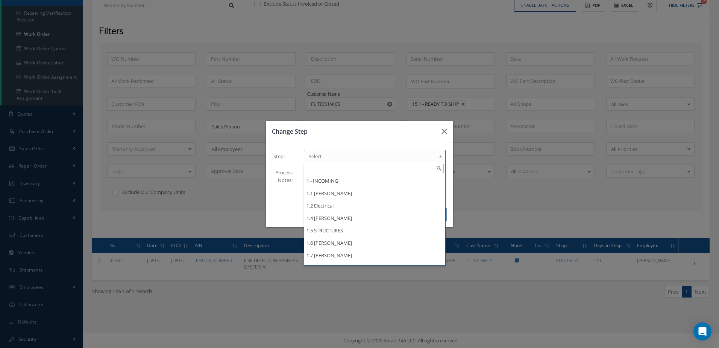
type input "A"
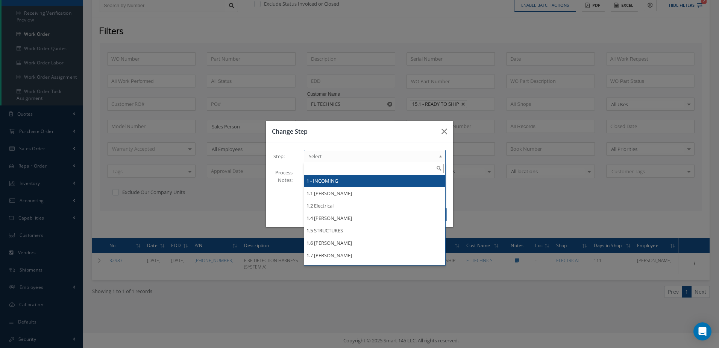
type input "A"
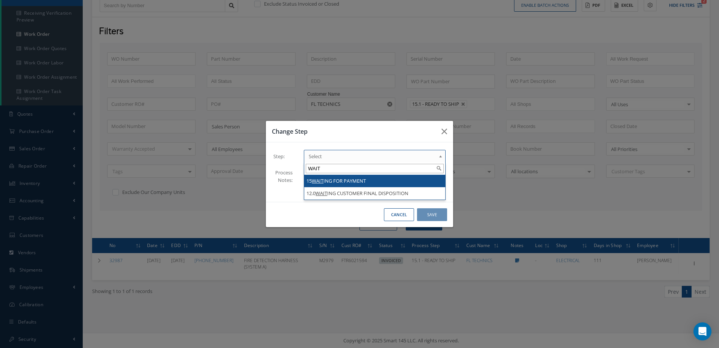
type input "WAIT"
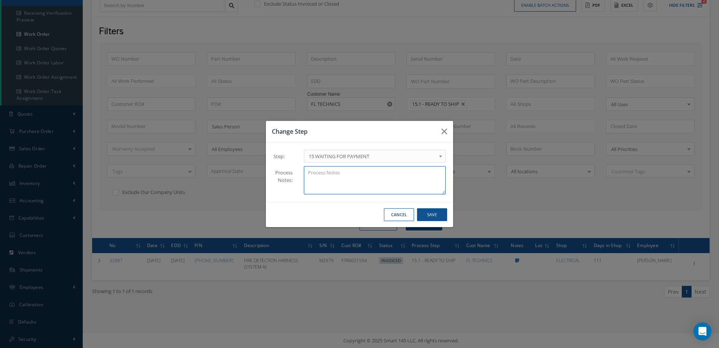
click at [326, 168] on textarea at bounding box center [375, 180] width 142 height 28
type textarea "t"
type textarea "Thay have to pay an invoice that they owe in order to send this unit in terms."
click at [438, 219] on button "Save" at bounding box center [432, 214] width 30 height 13
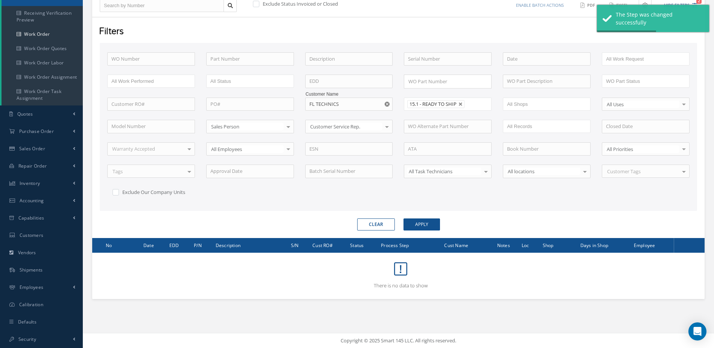
scroll to position [0, 0]
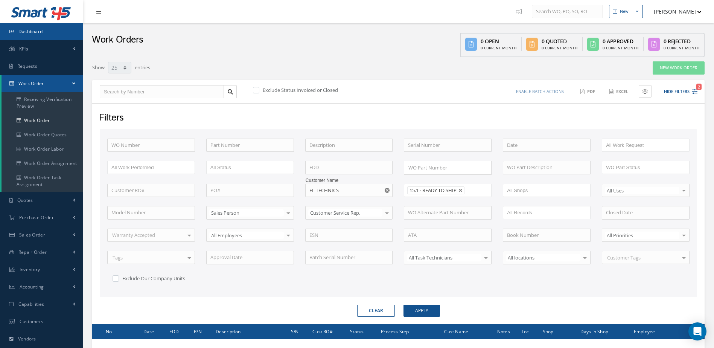
click at [34, 29] on span "Dashboard" at bounding box center [30, 31] width 24 height 6
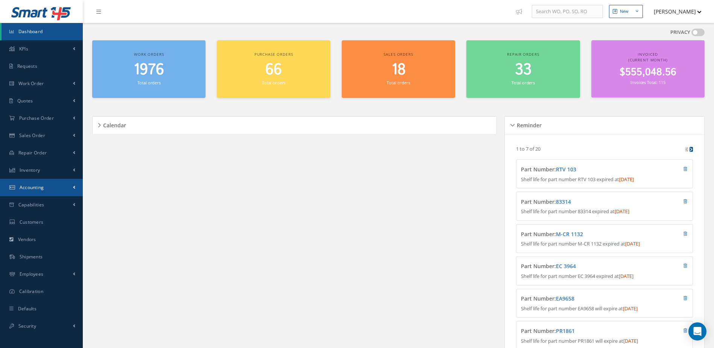
click at [41, 192] on link "Accounting" at bounding box center [41, 187] width 83 height 17
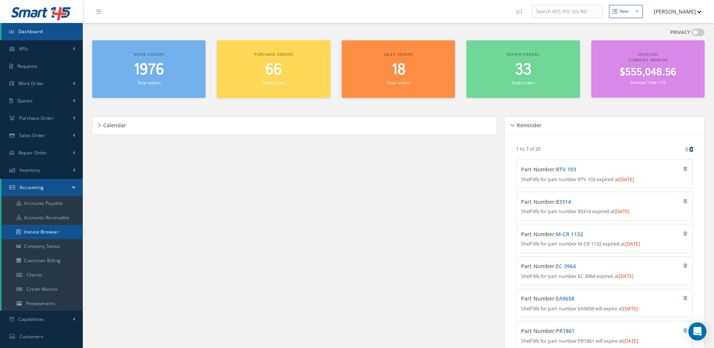
click at [41, 232] on link "Invoice Browser" at bounding box center [42, 232] width 81 height 14
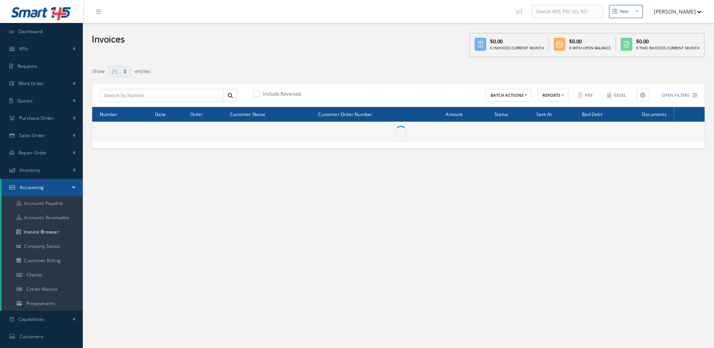
select select "25"
